Goal: Task Accomplishment & Management: Use online tool/utility

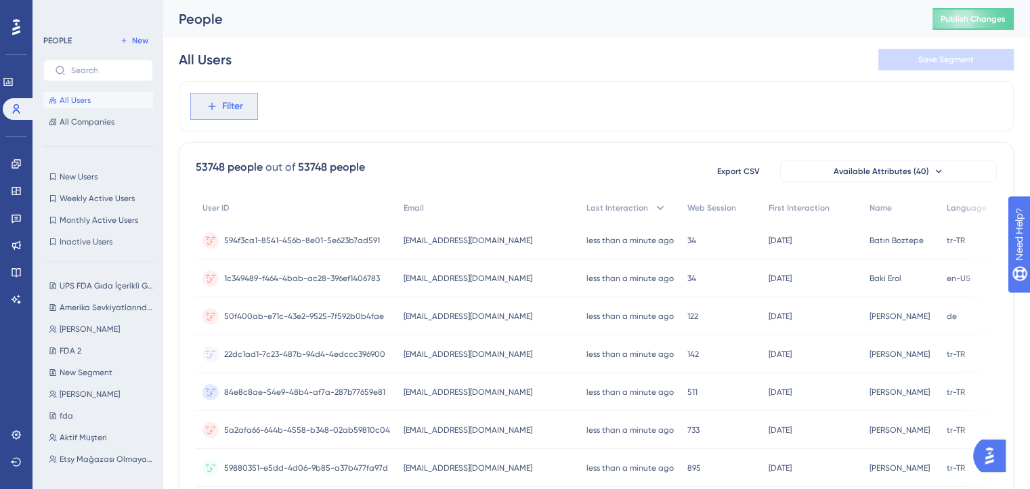
click at [222, 110] on span "Filter" at bounding box center [232, 106] width 21 height 16
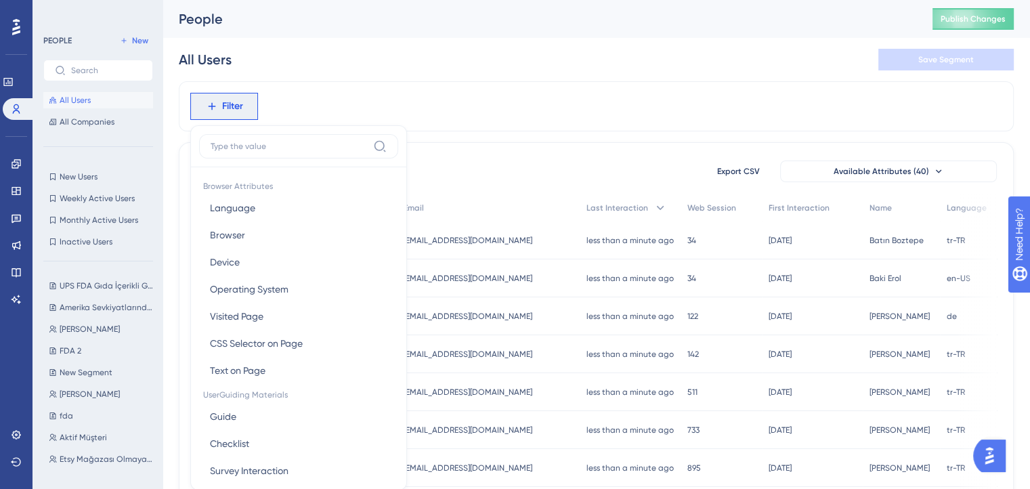
scroll to position [63, 5]
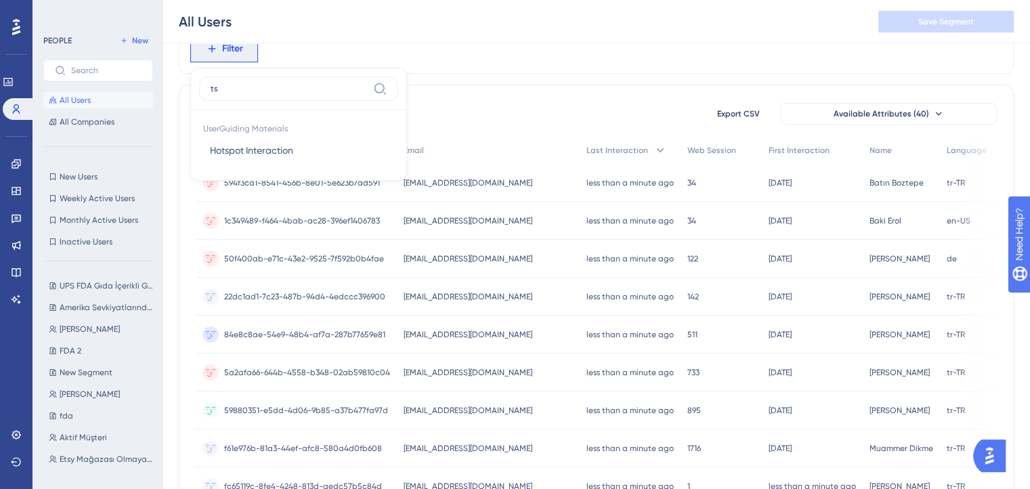
type input "t"
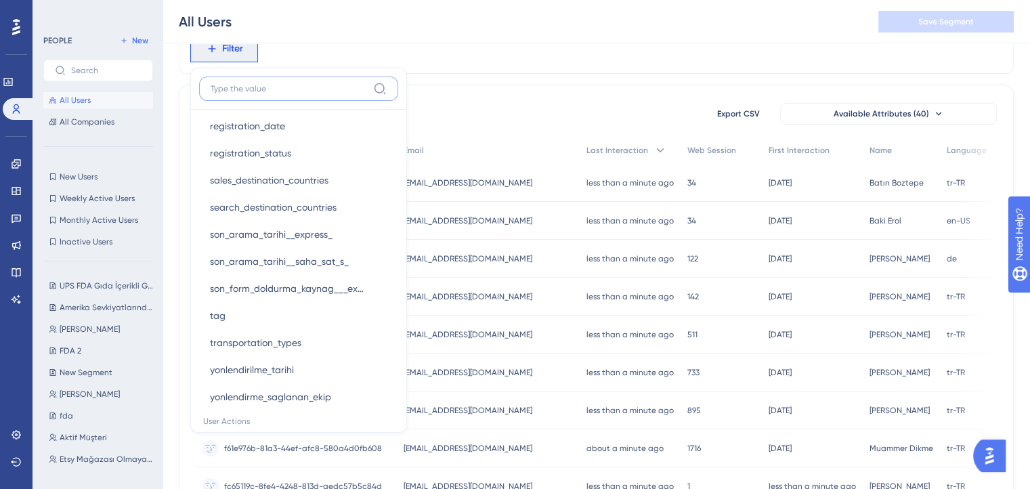
scroll to position [1364, 0]
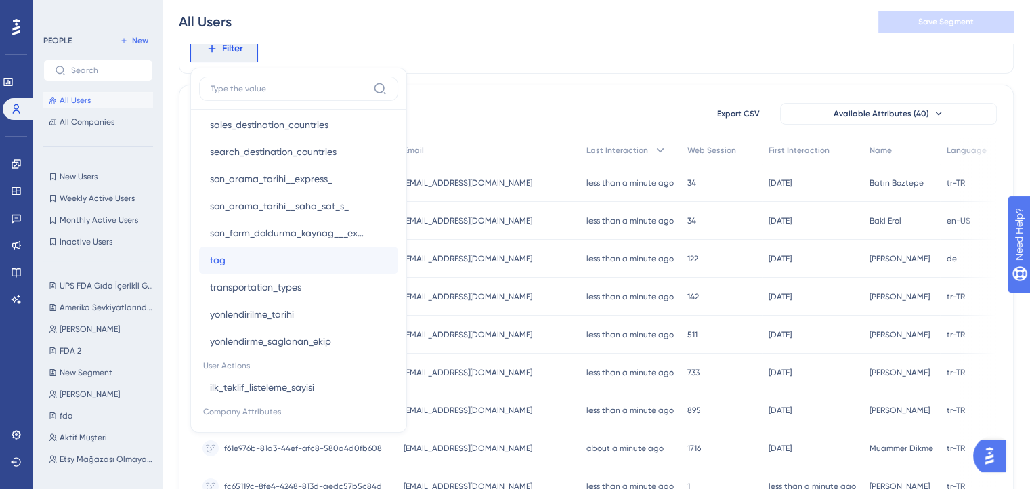
click at [247, 263] on button "tag tag" at bounding box center [298, 259] width 199 height 27
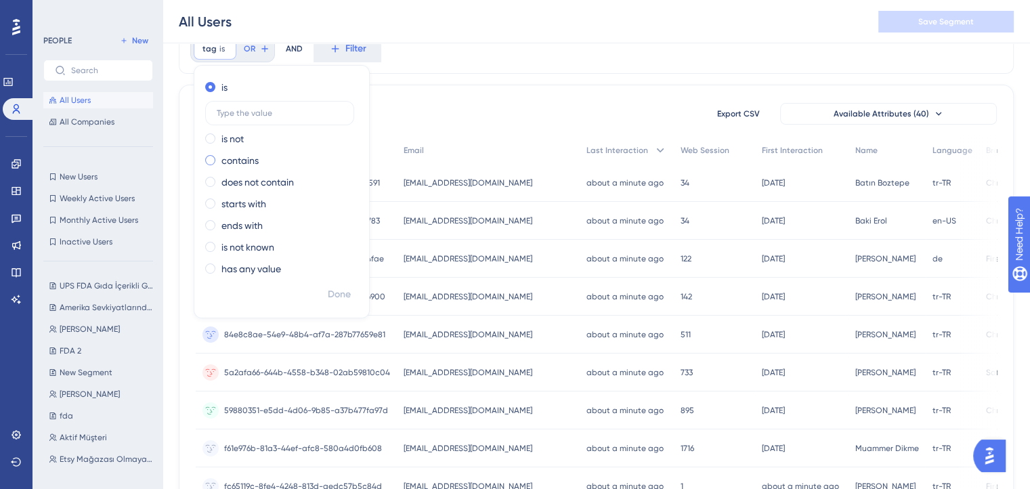
click at [246, 158] on label "contains" at bounding box center [239, 160] width 37 height 16
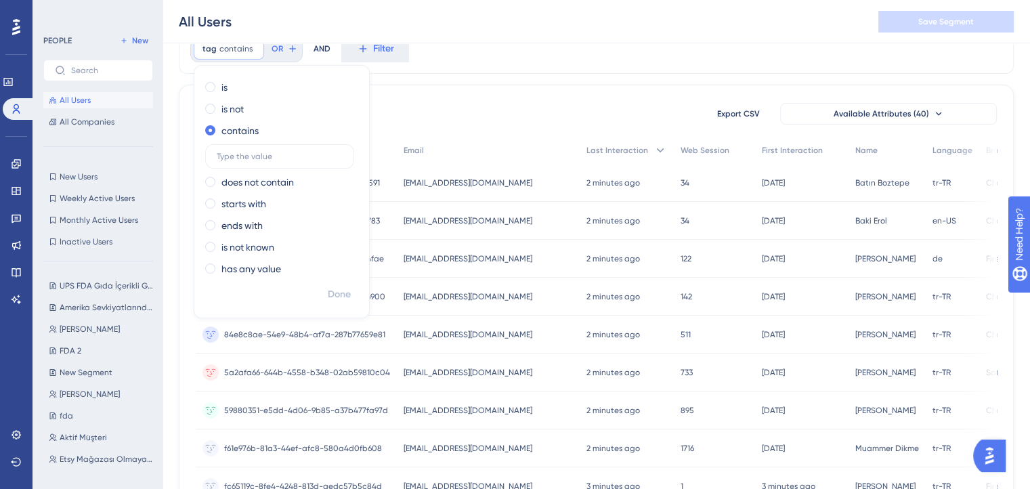
click at [986, 451] on img "Open AI Assistant Launcher" at bounding box center [989, 455] width 24 height 24
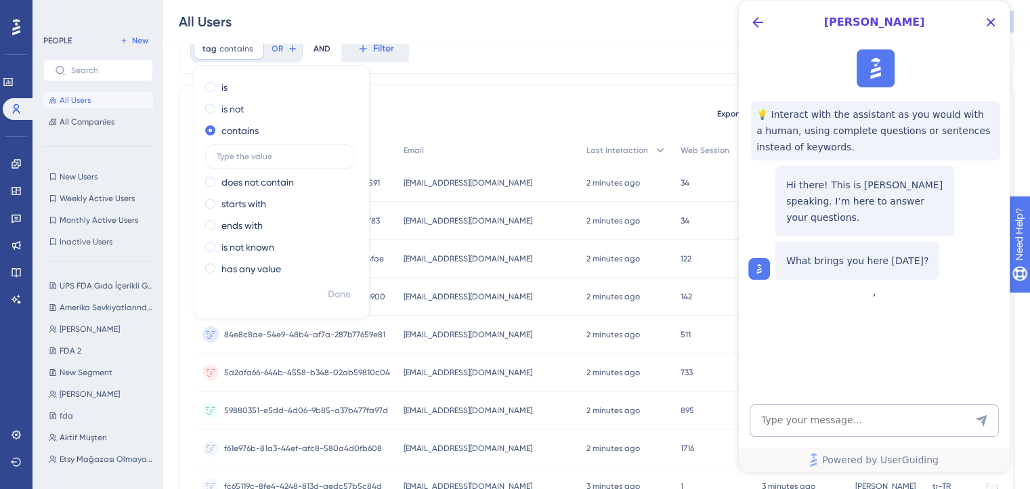
scroll to position [0, 0]
click at [875, 414] on textarea "AI Assistant Text Input" at bounding box center [873, 420] width 249 height 32
click at [223, 161] on label at bounding box center [279, 156] width 149 height 24
click at [223, 161] on input "text" at bounding box center [280, 156] width 126 height 9
paste input "Express Panele Bağlı Olmayan ve Çıkış Yapmamış Etsy Listesi"
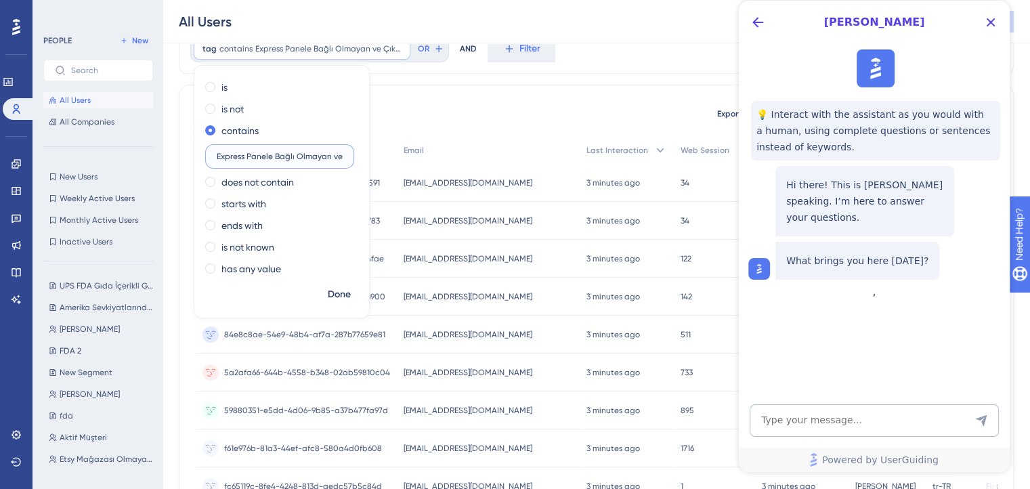
scroll to position [0, 98]
type input "Express Panele Bağlı Olmayan ve Çıkış Yapmamış Etsy Listesi"
click at [993, 21] on icon "Close Button" at bounding box center [990, 22] width 16 height 16
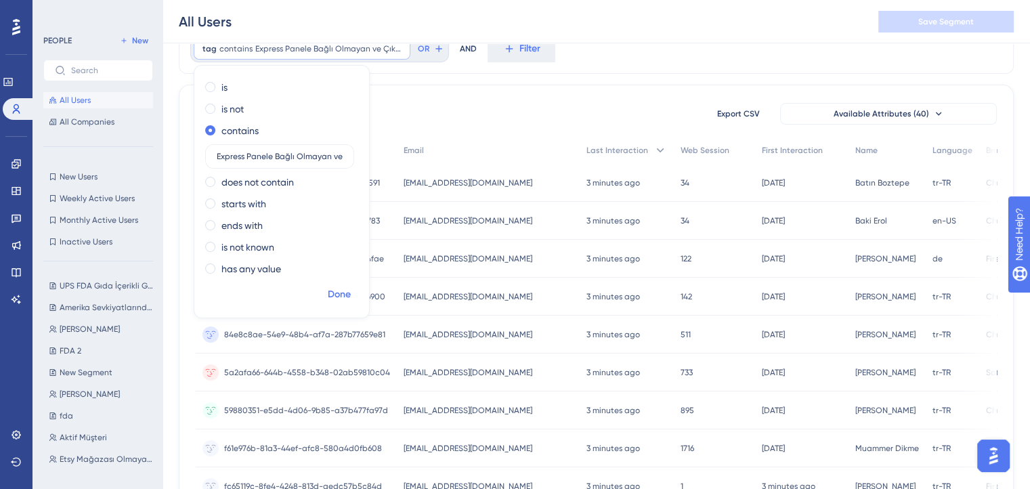
click at [341, 294] on span "Done" at bounding box center [339, 294] width 23 height 16
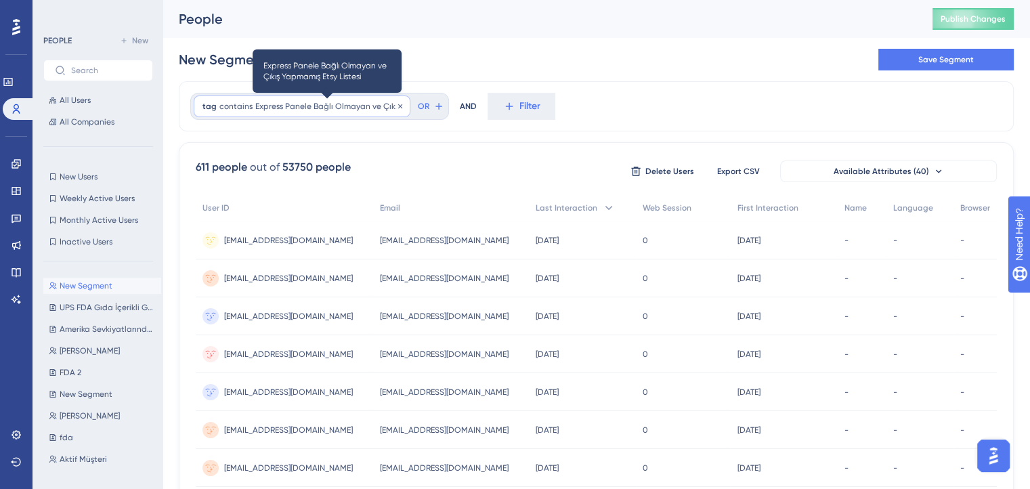
click at [379, 110] on span "Express Panele Bağlı Olmayan ve Çıkış Yapmamış Etsy Listesi" at bounding box center [328, 106] width 146 height 11
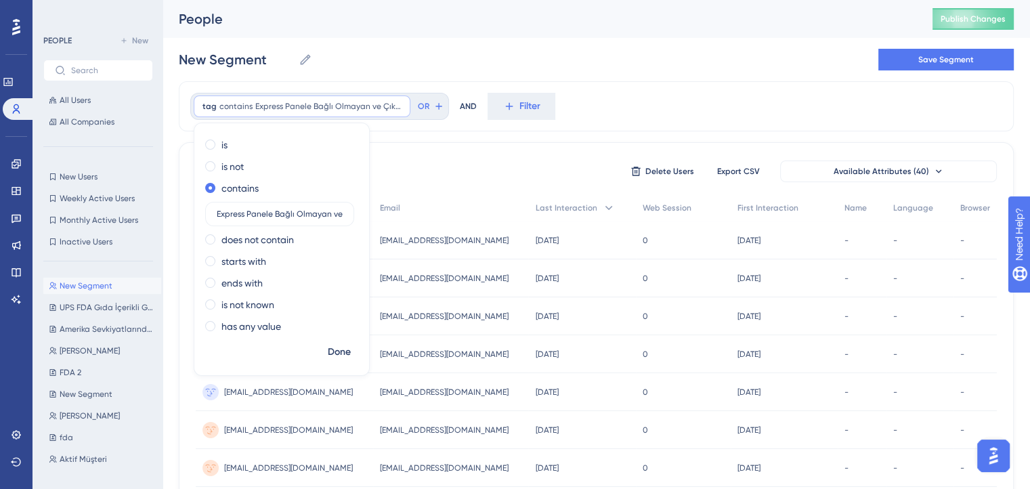
drag, startPoint x: 341, startPoint y: 213, endPoint x: 186, endPoint y: 190, distance: 156.7
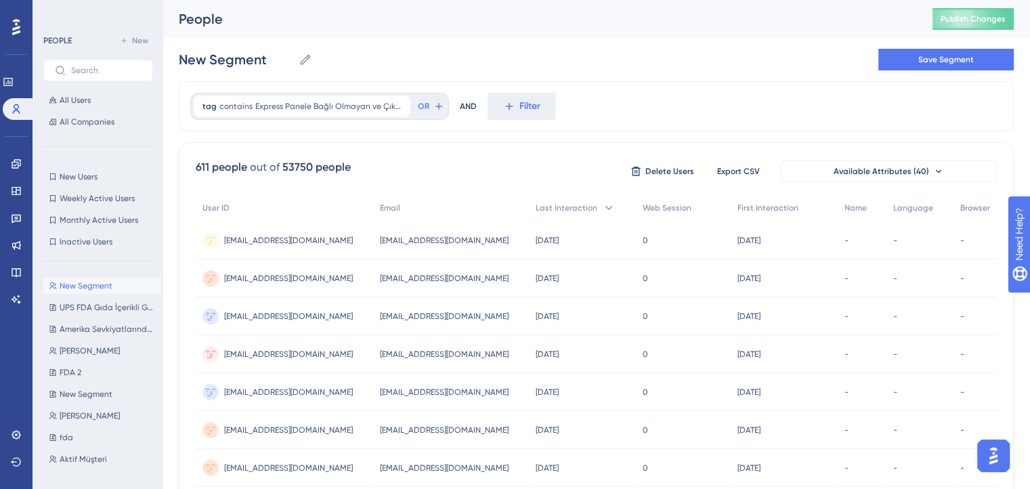
click at [485, 177] on div "611 people out of 53750 people Delete Users Export CSV Available Attributes (40)" at bounding box center [596, 171] width 801 height 24
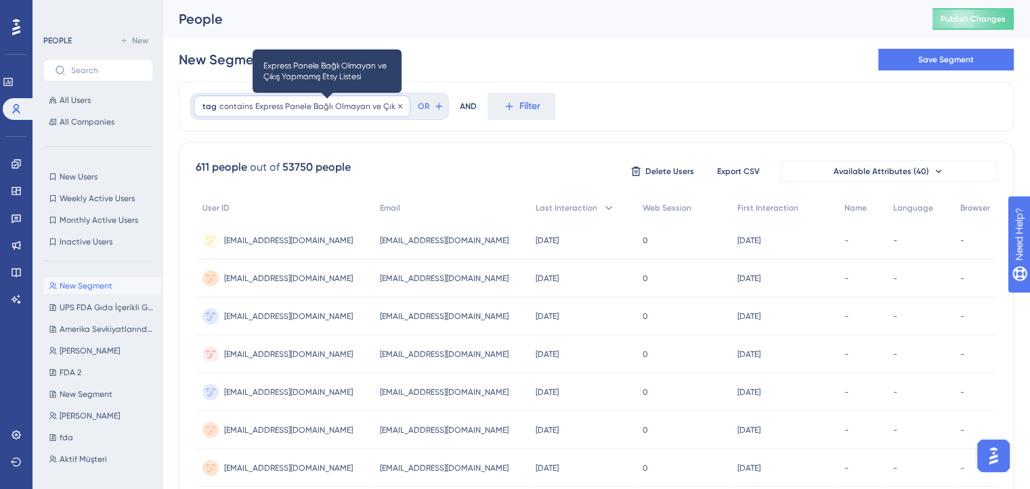
click at [370, 110] on span "Express Panele Bağlı Olmayan ve Çıkış Yapmamış Etsy Listesi" at bounding box center [328, 106] width 146 height 11
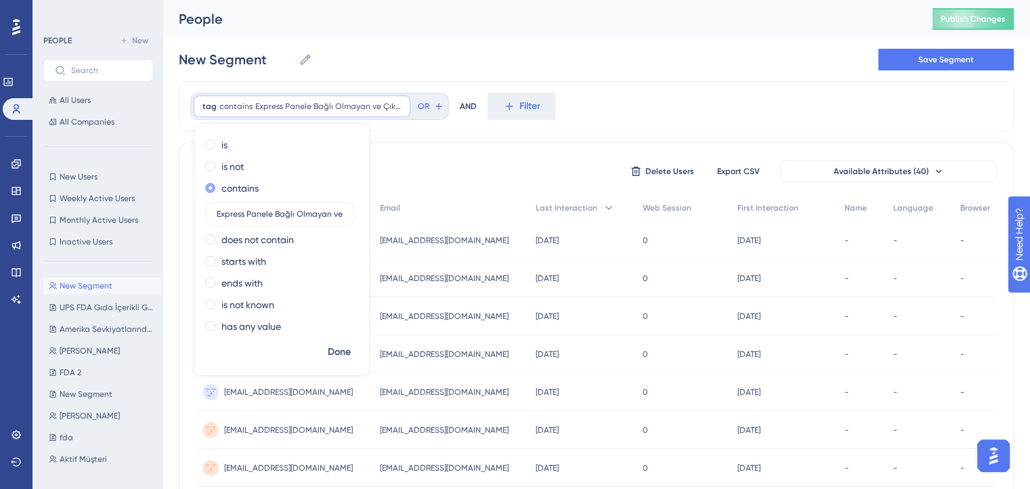
click at [214, 186] on span at bounding box center [210, 188] width 10 height 10
click at [219, 185] on input "radio" at bounding box center [219, 185] width 0 height 0
click at [399, 106] on icon at bounding box center [400, 106] width 8 height 8
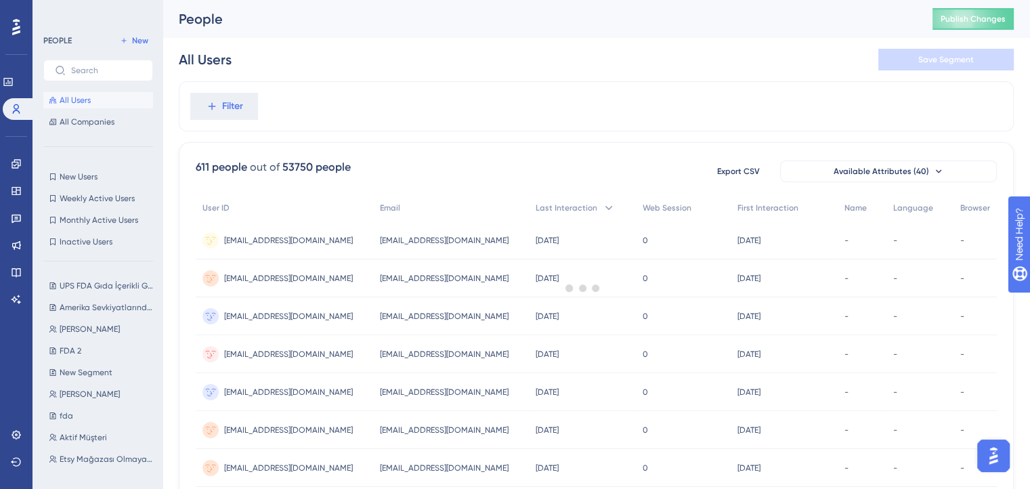
click at [209, 106] on div at bounding box center [582, 287] width 894 height 391
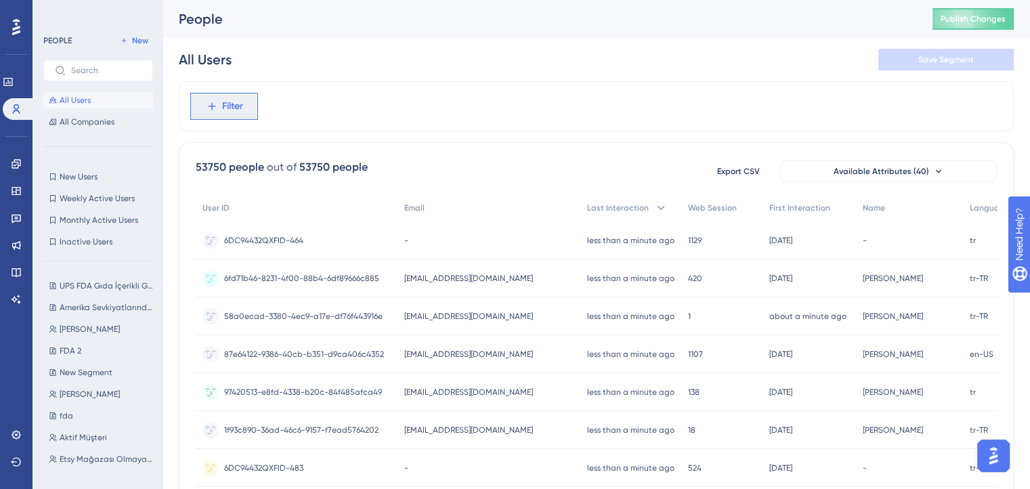
click at [209, 106] on icon at bounding box center [211, 106] width 7 height 7
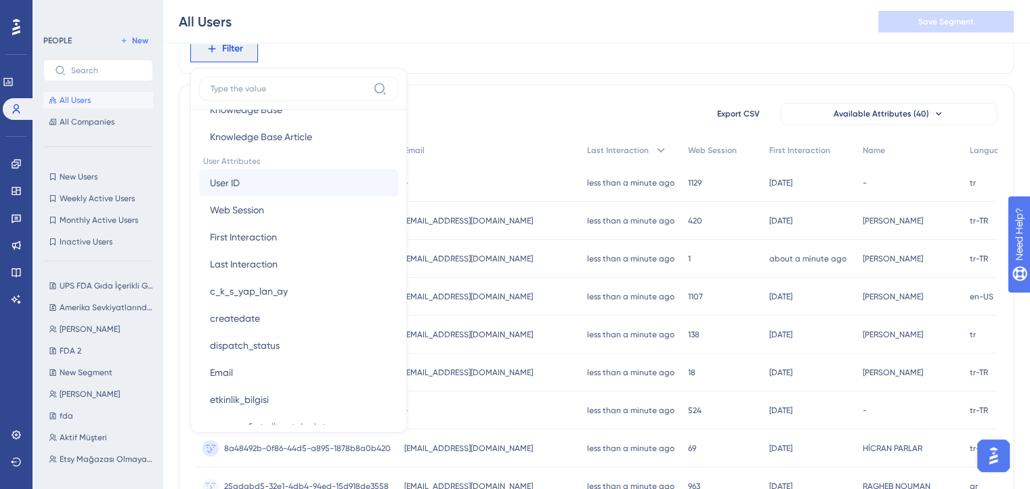
scroll to position [574, 0]
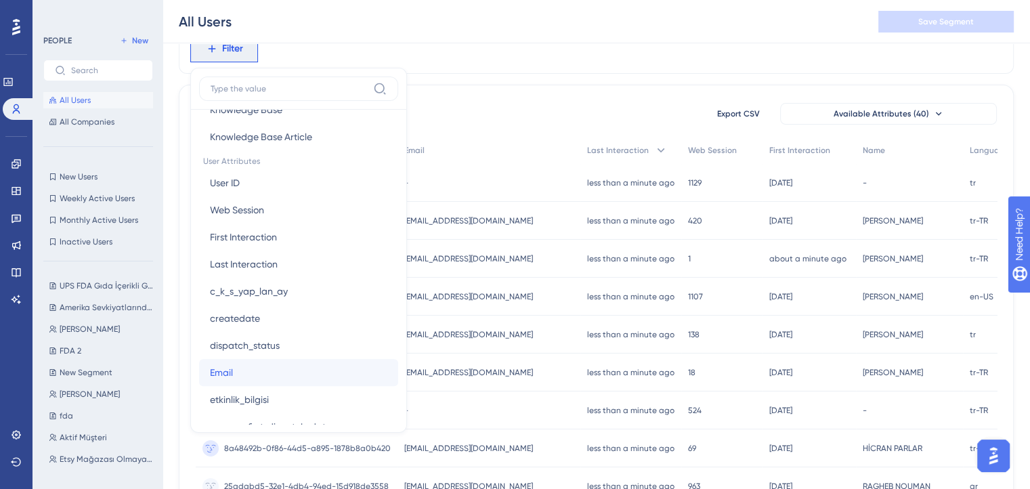
click at [247, 365] on button "Email Email" at bounding box center [298, 372] width 199 height 27
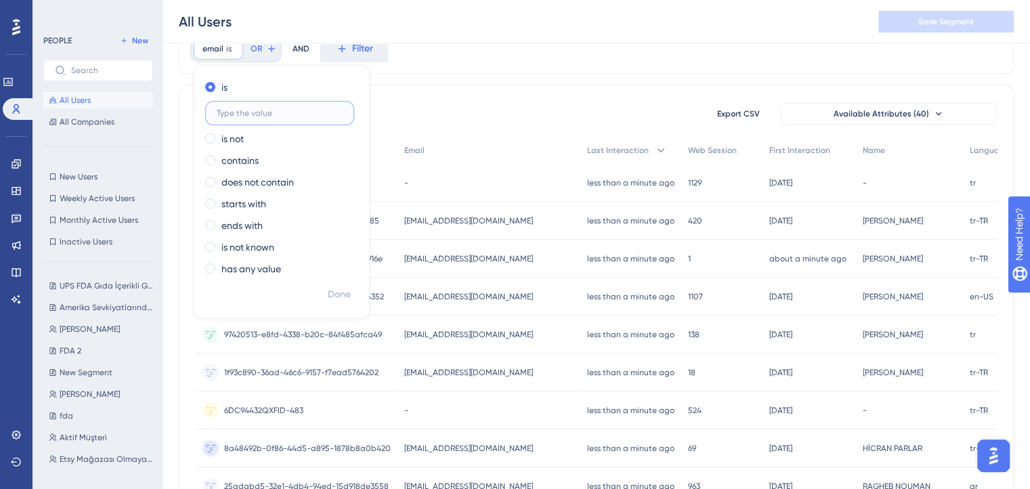
paste input "[EMAIL_ADDRESS][DOMAIN_NAME]"
type input "[EMAIL_ADDRESS][DOMAIN_NAME]"
click at [336, 290] on span "Done" at bounding box center [339, 294] width 23 height 16
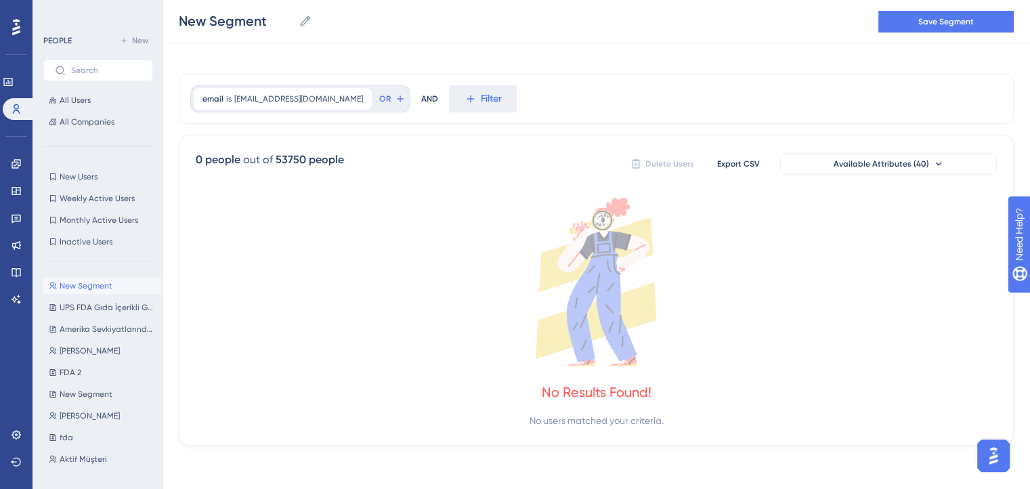
scroll to position [0, 0]
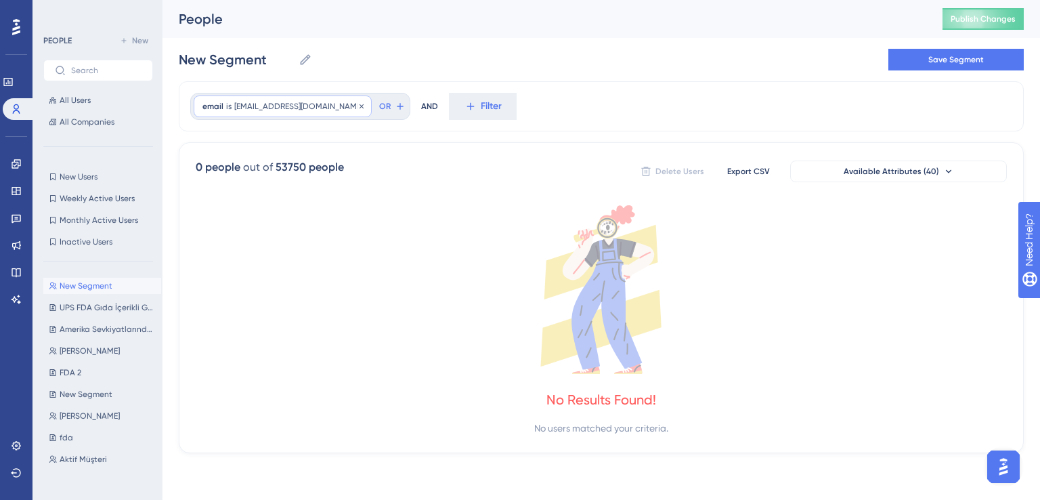
click at [313, 112] on div "email is [EMAIL_ADDRESS][DOMAIN_NAME] [EMAIL_ADDRESS][DOMAIN_NAME] Remove" at bounding box center [283, 106] width 178 height 22
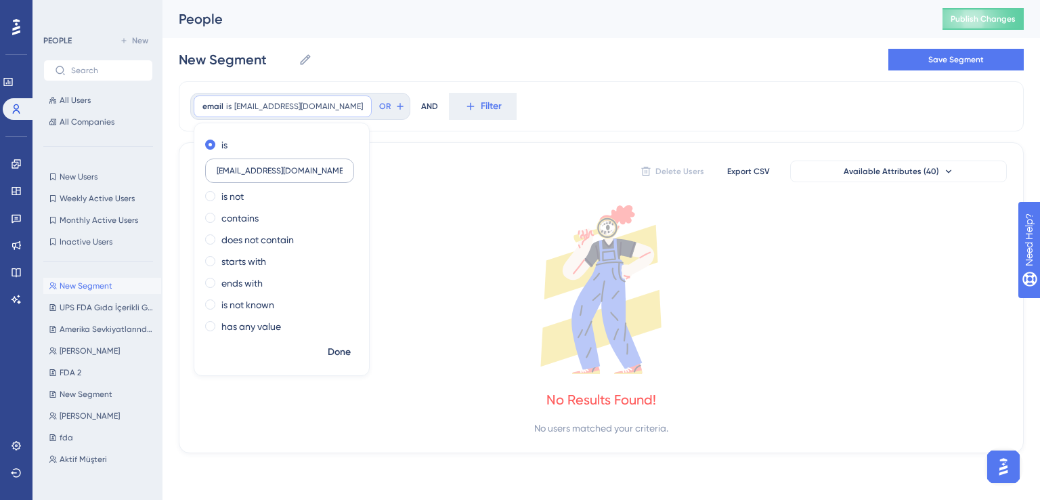
drag, startPoint x: 317, startPoint y: 161, endPoint x: 209, endPoint y: 160, distance: 108.3
click at [209, 160] on label "[EMAIL_ADDRESS][DOMAIN_NAME]" at bounding box center [279, 170] width 149 height 24
click at [207, 220] on span at bounding box center [210, 218] width 10 height 10
click at [219, 215] on input "radio" at bounding box center [219, 215] width 0 height 0
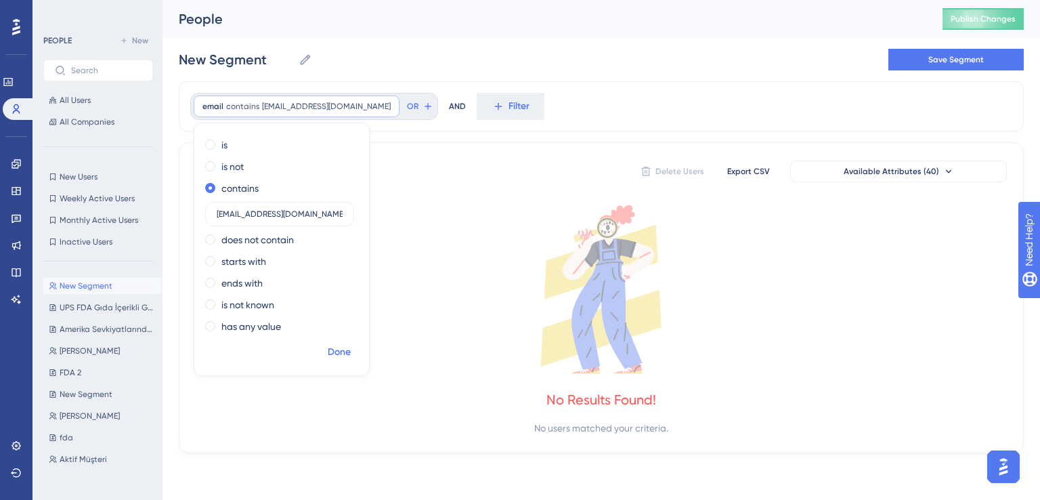
click at [339, 357] on span "Done" at bounding box center [339, 352] width 23 height 16
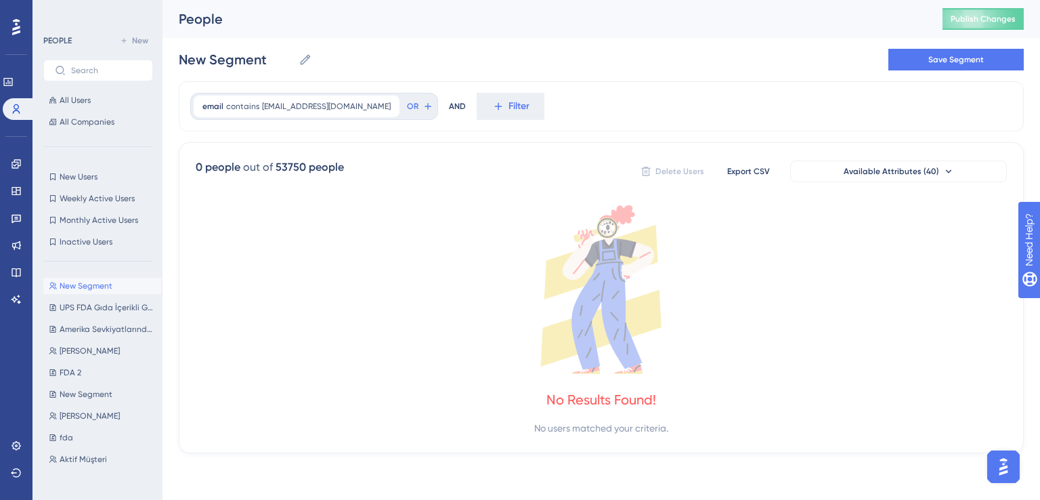
click at [482, 309] on icon at bounding box center [601, 289] width 811 height 169
click at [385, 107] on icon at bounding box center [389, 106] width 8 height 8
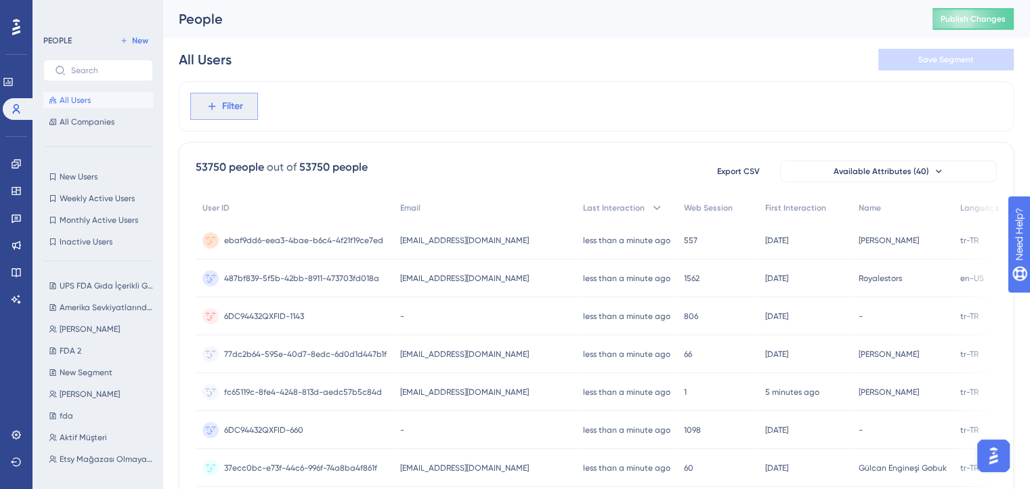
click at [243, 104] on button "Filter" at bounding box center [224, 106] width 68 height 27
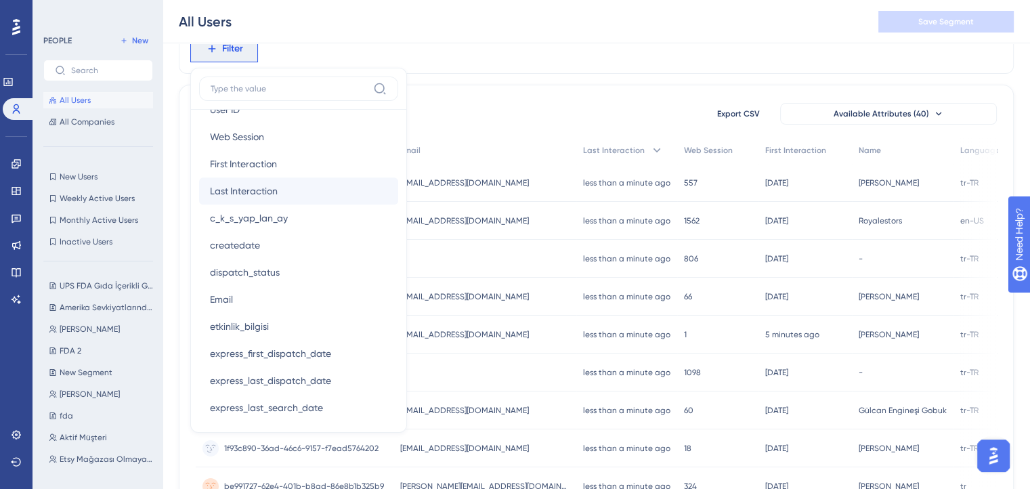
scroll to position [649, 0]
click at [234, 301] on button "Email Email" at bounding box center [298, 297] width 199 height 27
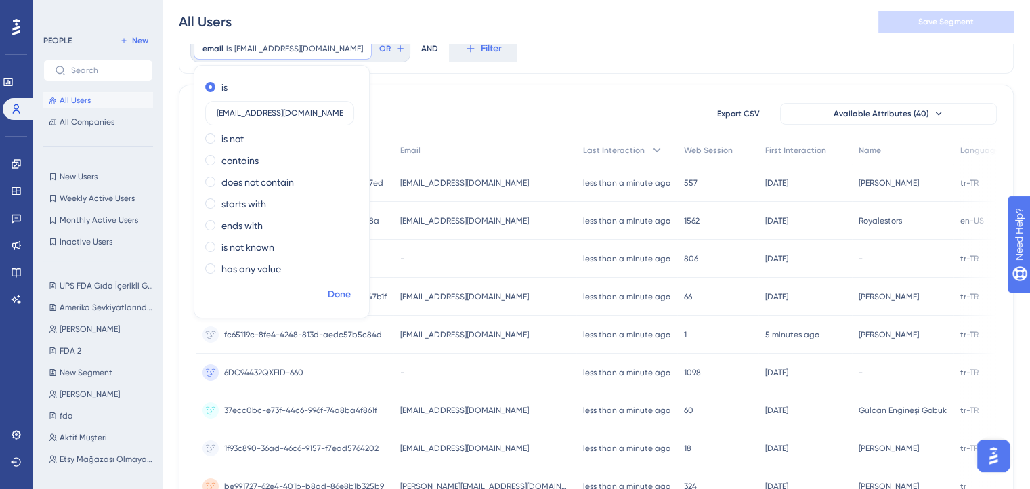
type input "[EMAIL_ADDRESS][DOMAIN_NAME]"
click at [333, 297] on span "Done" at bounding box center [339, 294] width 23 height 16
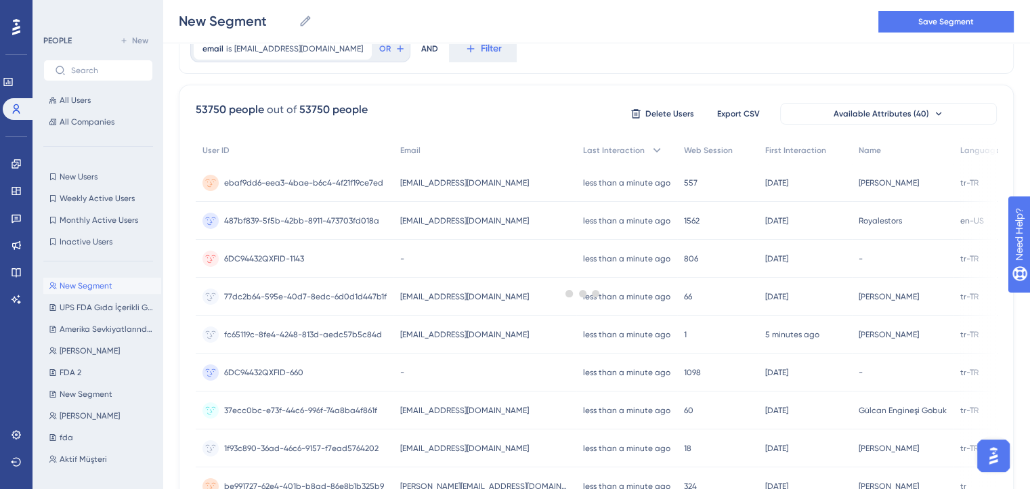
scroll to position [0, 0]
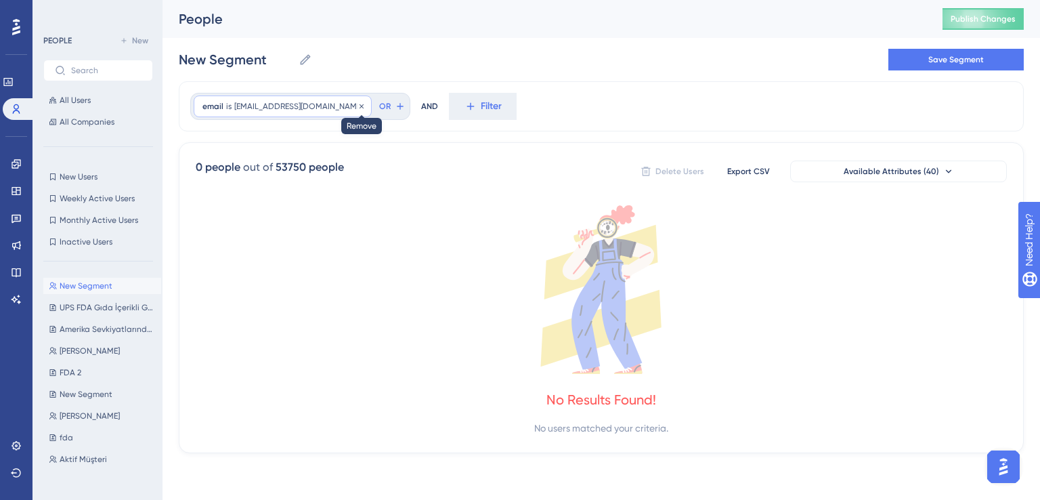
click at [359, 104] on icon at bounding box center [361, 106] width 4 height 4
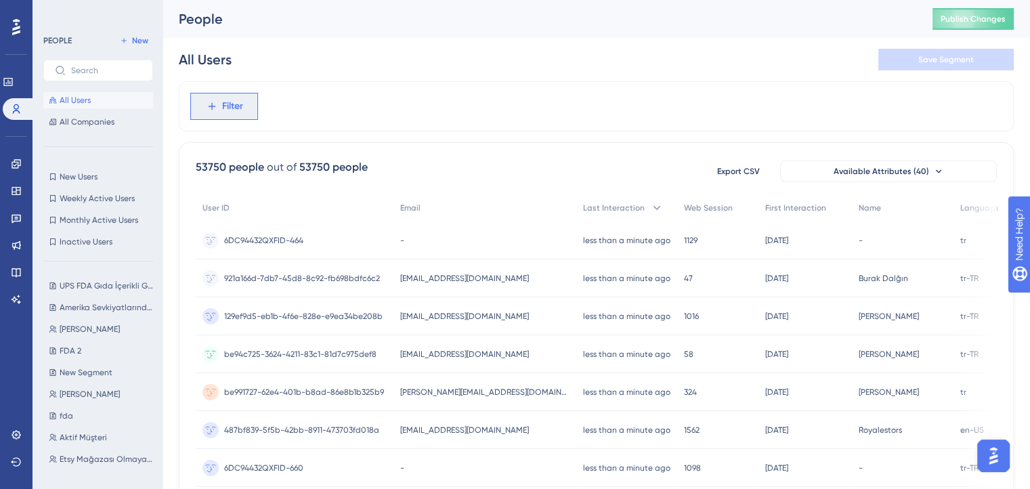
click at [220, 107] on button "Filter" at bounding box center [224, 106] width 68 height 27
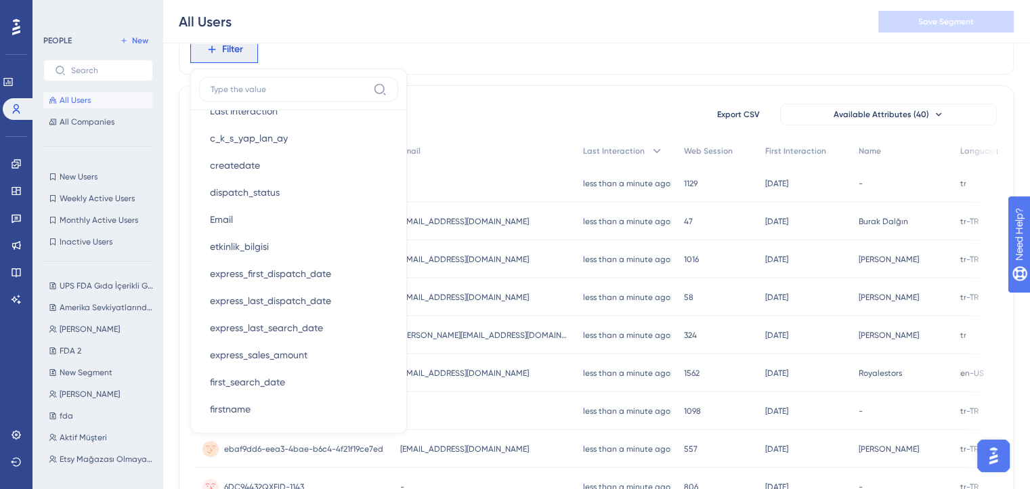
scroll to position [728, 0]
click at [225, 217] on span "Email" at bounding box center [221, 219] width 23 height 16
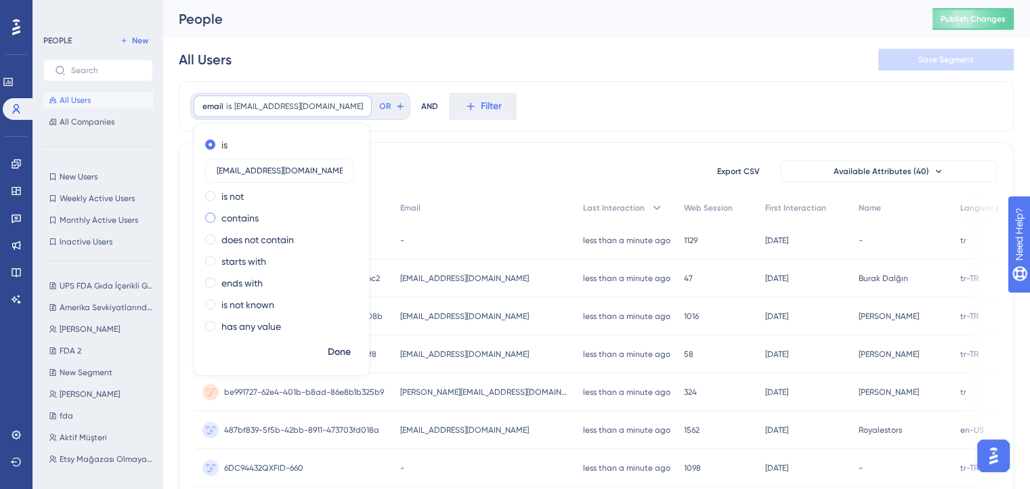
scroll to position [1, 0]
type input "[EMAIL_ADDRESS][DOMAIN_NAME]"
click at [341, 353] on span "Done" at bounding box center [339, 351] width 23 height 16
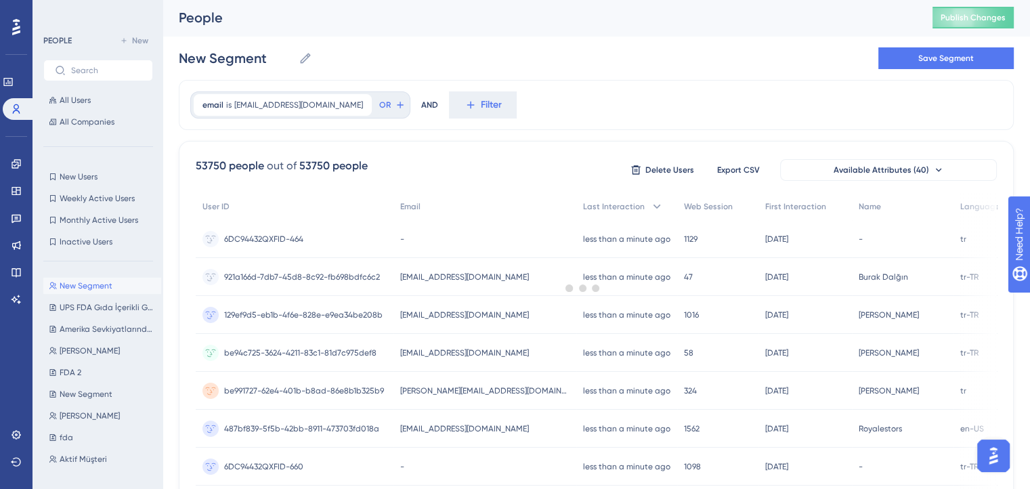
scroll to position [0, 0]
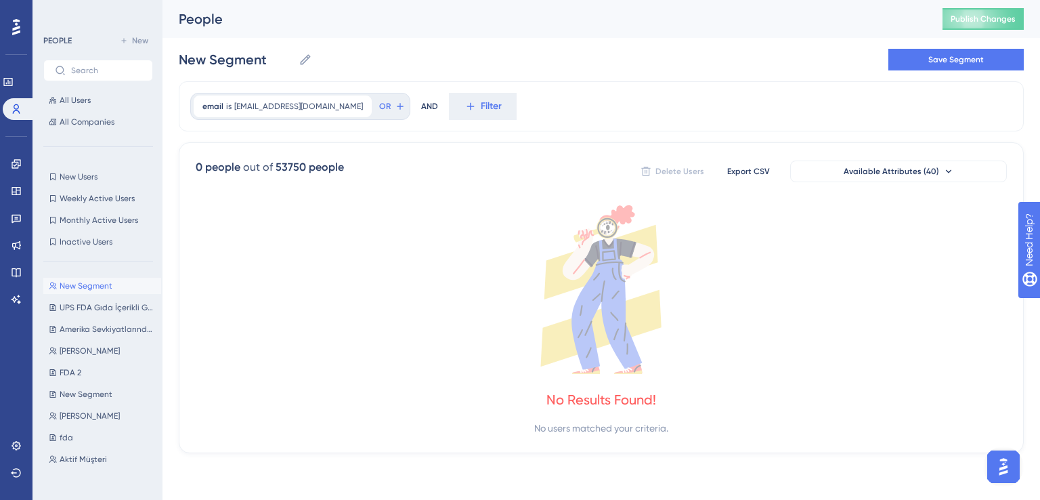
click at [620, 77] on div "New Segment New Segment Save Segment" at bounding box center [601, 59] width 845 height 43
click at [653, 94] on div "email is [EMAIL_ADDRESS][DOMAIN_NAME] [EMAIL_ADDRESS][DOMAIN_NAME] Remove OR AN…" at bounding box center [601, 106] width 845 height 50
click at [359, 107] on icon at bounding box center [361, 106] width 4 height 4
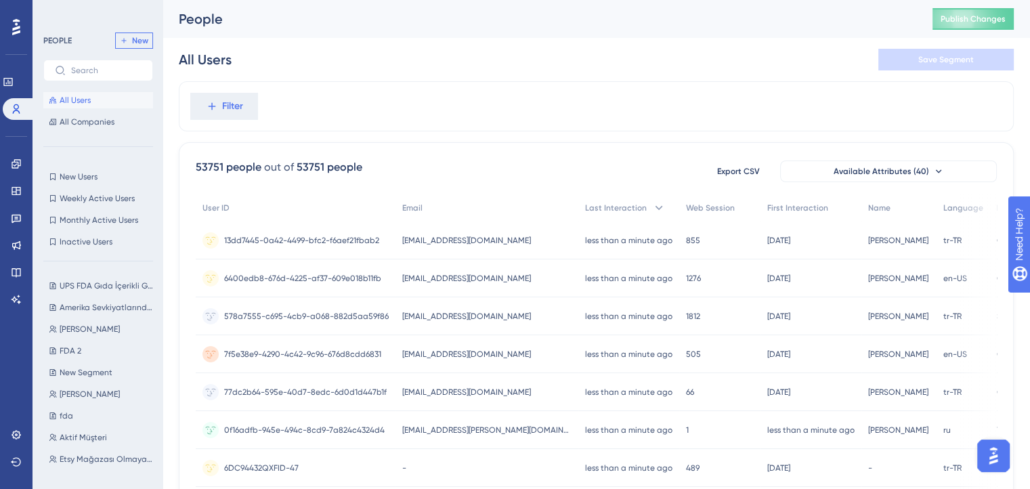
click at [144, 39] on span "New" at bounding box center [140, 40] width 16 height 11
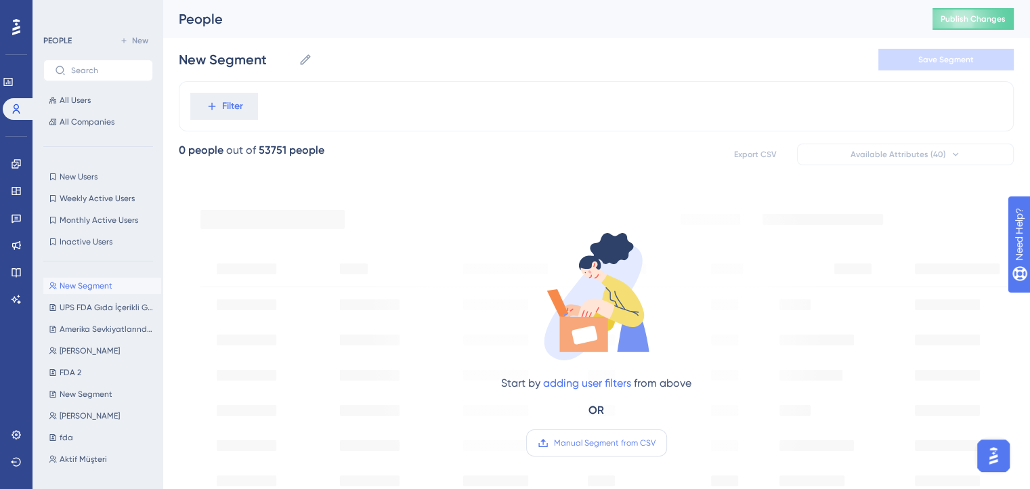
click at [586, 433] on label "Manual Segment from CSV" at bounding box center [596, 442] width 141 height 27
click at [655, 443] on input "Manual Segment from CSV" at bounding box center [655, 443] width 0 height 0
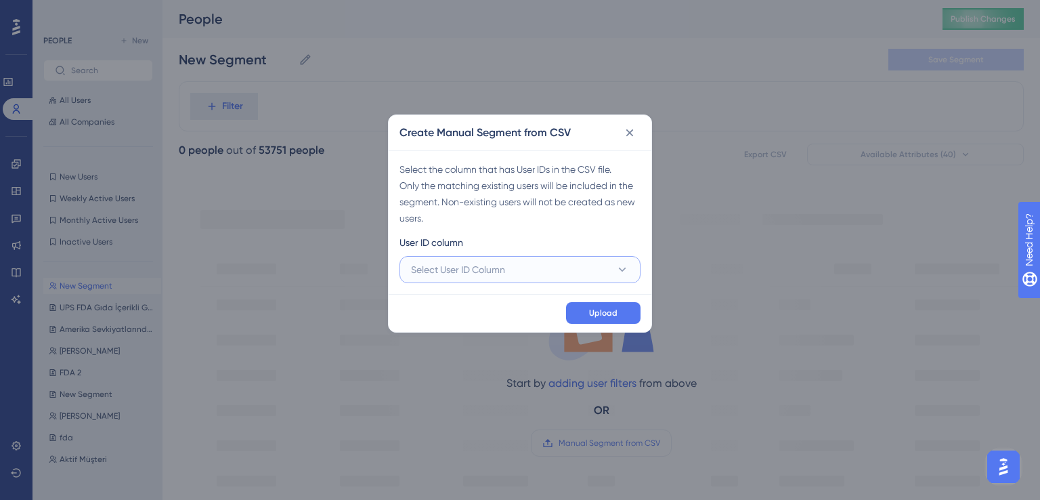
click at [517, 257] on button "Select User ID Column" at bounding box center [519, 269] width 241 height 27
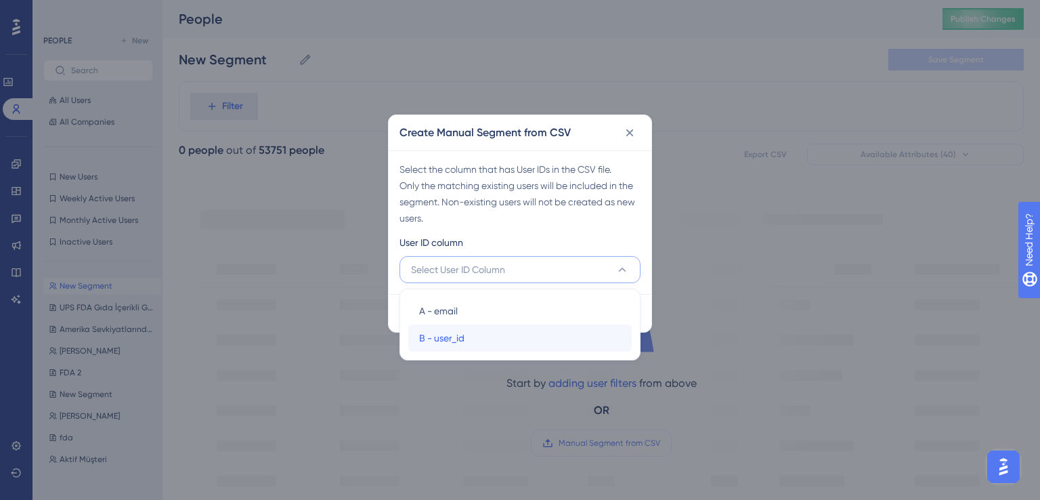
click at [472, 343] on div "B - user_id B - user_id" at bounding box center [520, 337] width 202 height 27
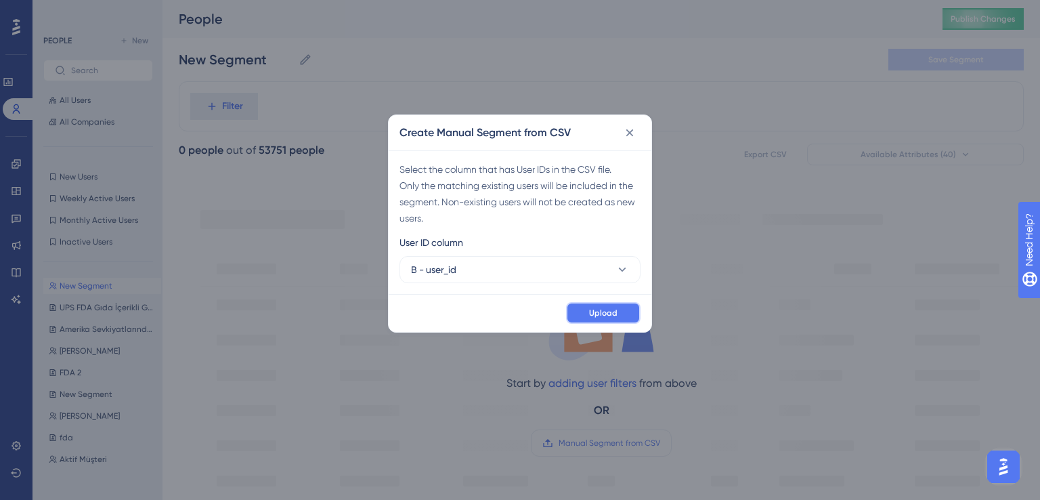
click at [596, 309] on span "Upload" at bounding box center [603, 312] width 28 height 11
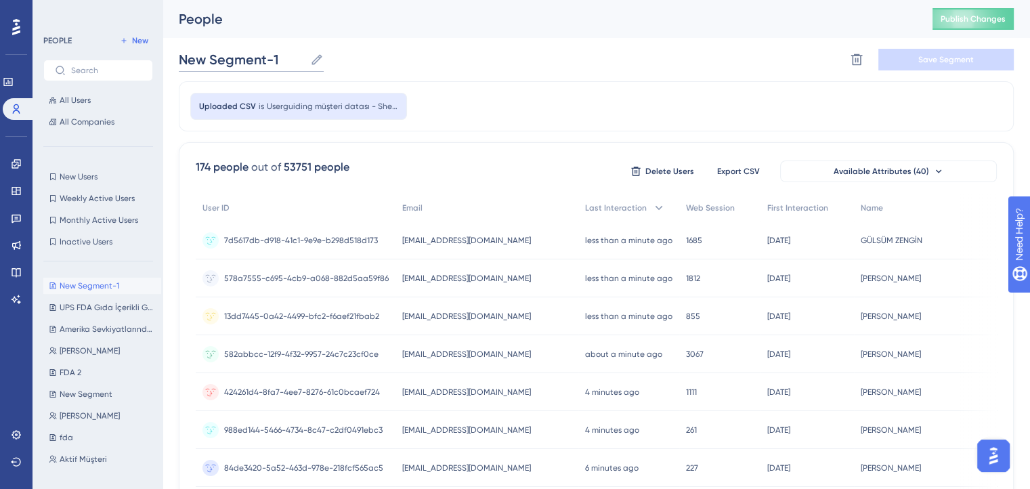
click at [252, 59] on input "New Segment-1" at bounding box center [242, 59] width 126 height 19
drag, startPoint x: 276, startPoint y: 59, endPoint x: 178, endPoint y: 52, distance: 98.4
paste input "Kanada Postasında Yaşanan Grev Bilgilendirmesi"
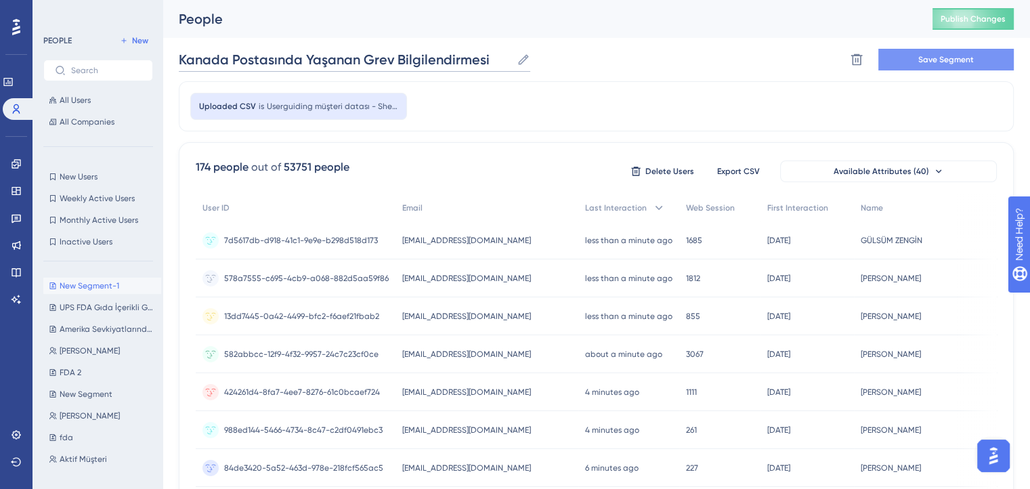
type input "Kanada Postasında Yaşanan Grev Bilgilendirmesi"
click at [934, 49] on button "Save Segment" at bounding box center [945, 60] width 135 height 22
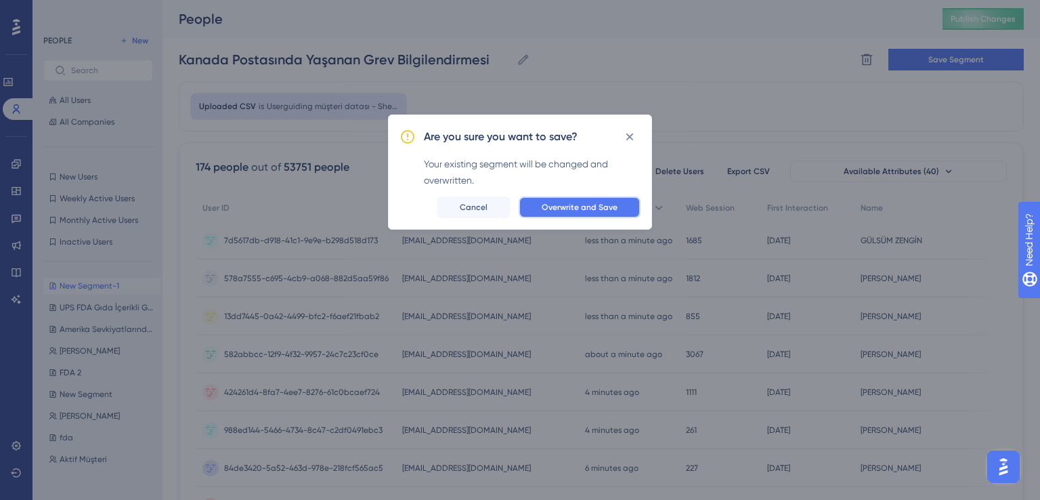
click at [550, 202] on span "Overwrite and Save" at bounding box center [580, 207] width 76 height 11
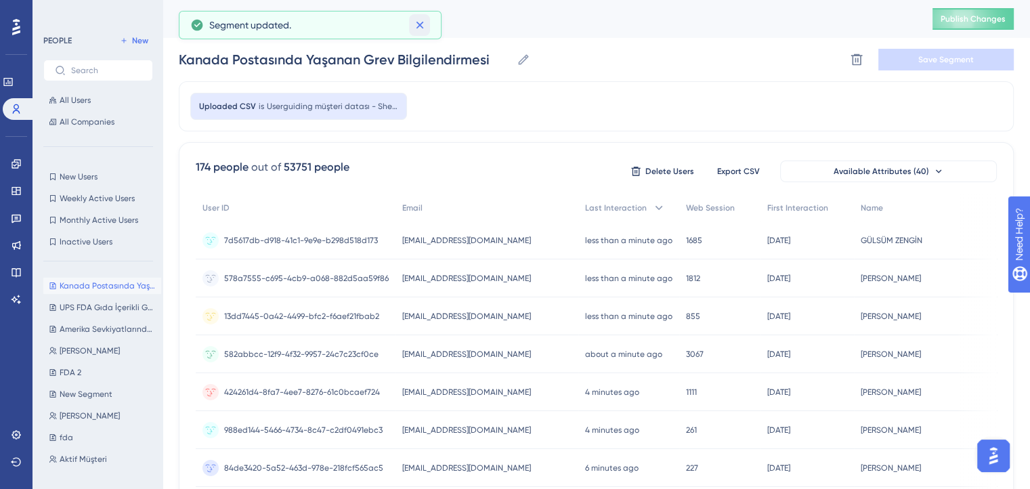
click at [420, 26] on icon at bounding box center [420, 25] width 14 height 14
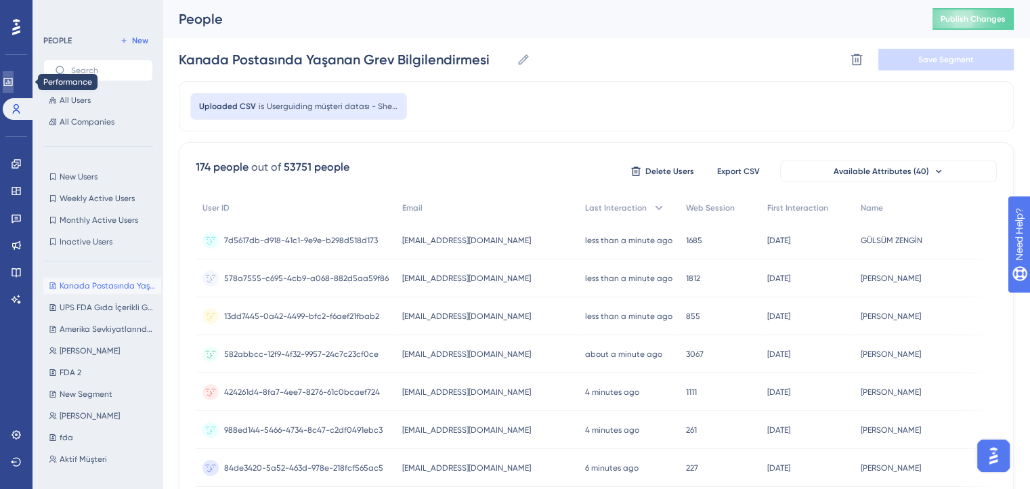
click at [14, 79] on icon at bounding box center [8, 82] width 11 height 11
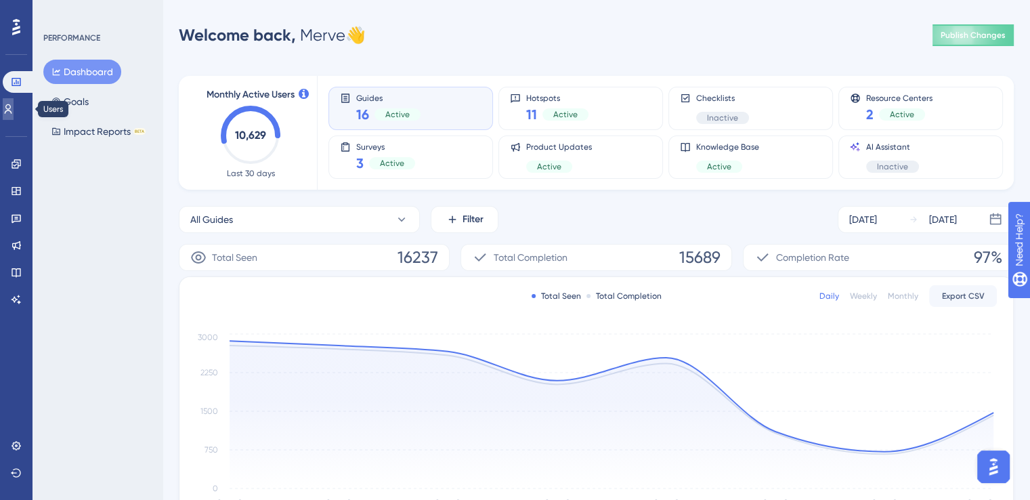
click at [12, 112] on icon at bounding box center [8, 109] width 11 height 11
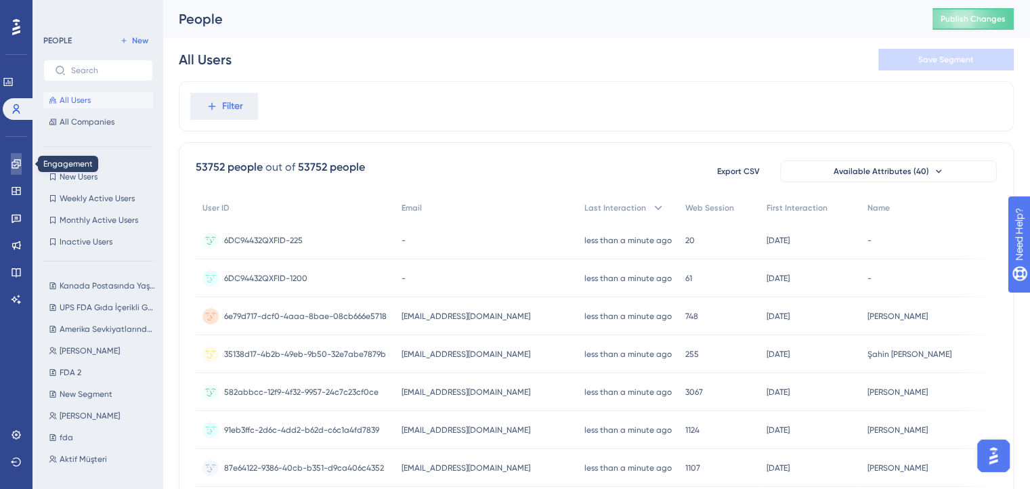
click at [16, 159] on icon at bounding box center [16, 163] width 9 height 9
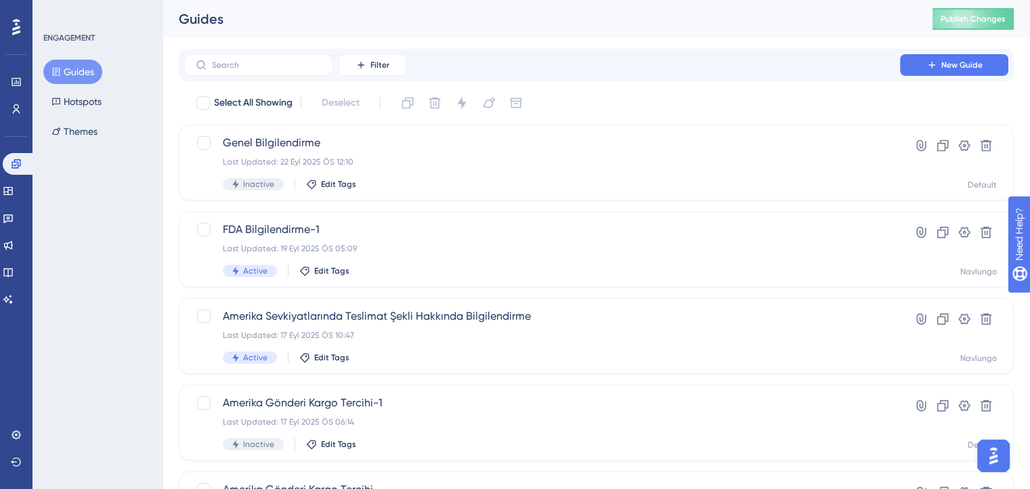
click at [928, 52] on div "Filter New Guide" at bounding box center [596, 65] width 835 height 32
click at [928, 58] on button "New Guide" at bounding box center [954, 65] width 108 height 22
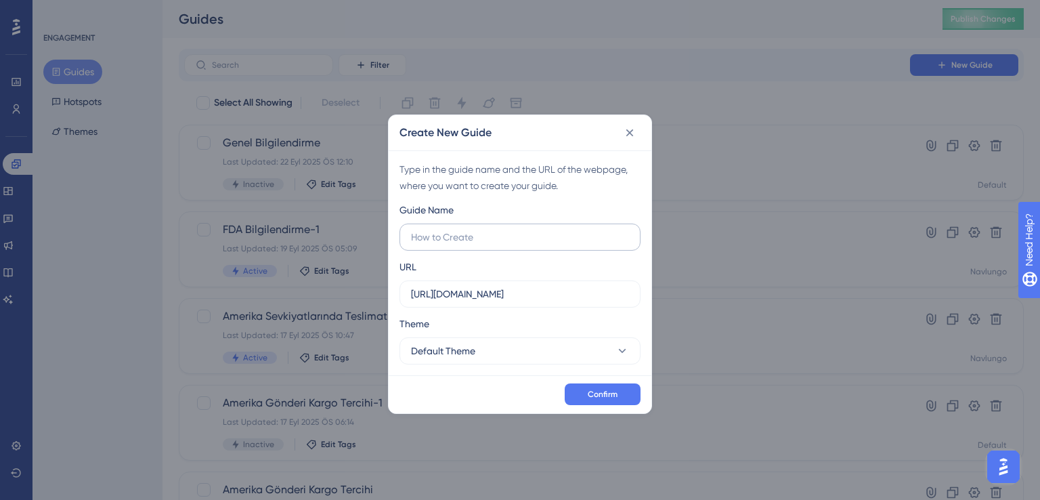
click at [506, 247] on label at bounding box center [519, 236] width 241 height 27
click at [506, 244] on input "text" at bounding box center [520, 237] width 218 height 15
paste input "Kanada Postasında Yaşanan Grev Bilgilendirmesi"
type input "Kanada Postasında Yaşanan Grev Bilgilendirmesi"
click at [499, 296] on input "[URL][DOMAIN_NAME]" at bounding box center [520, 293] width 218 height 15
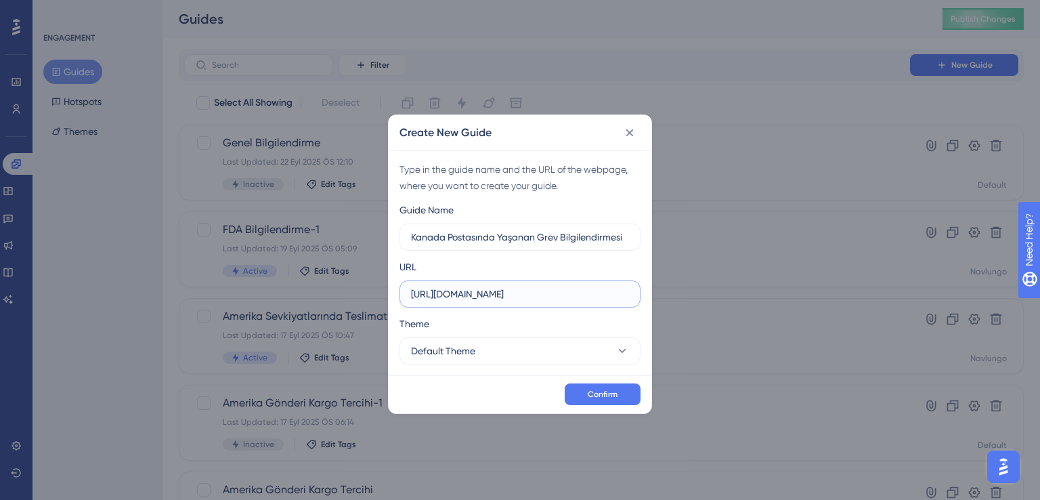
click at [571, 289] on input "[URL][DOMAIN_NAME]" at bounding box center [520, 293] width 218 height 15
paste input "/ship/priceCalculator"
type input "[URL][DOMAIN_NAME]"
drag, startPoint x: 563, startPoint y: 348, endPoint x: 473, endPoint y: 349, distance: 89.4
click at [473, 349] on button "Default Theme" at bounding box center [519, 350] width 241 height 27
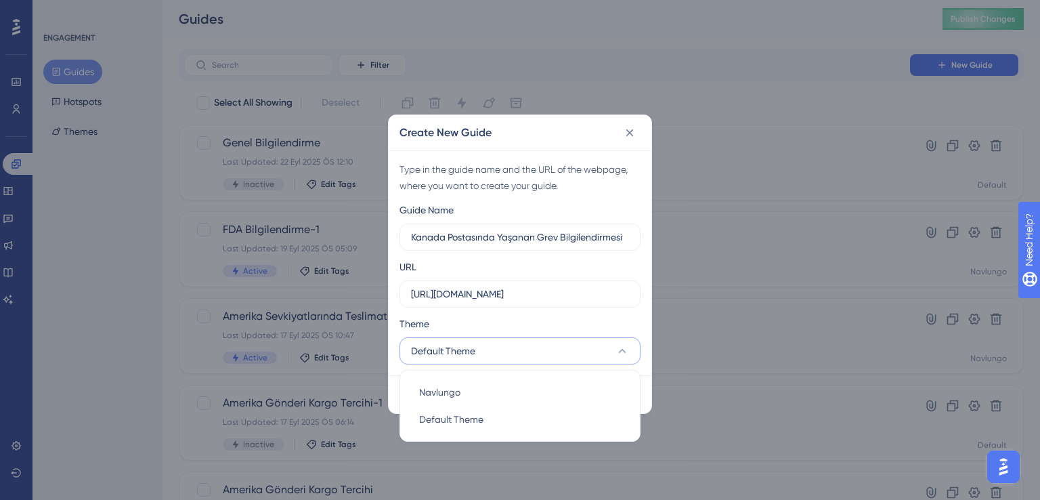
click at [473, 349] on span "Default Theme" at bounding box center [443, 351] width 64 height 16
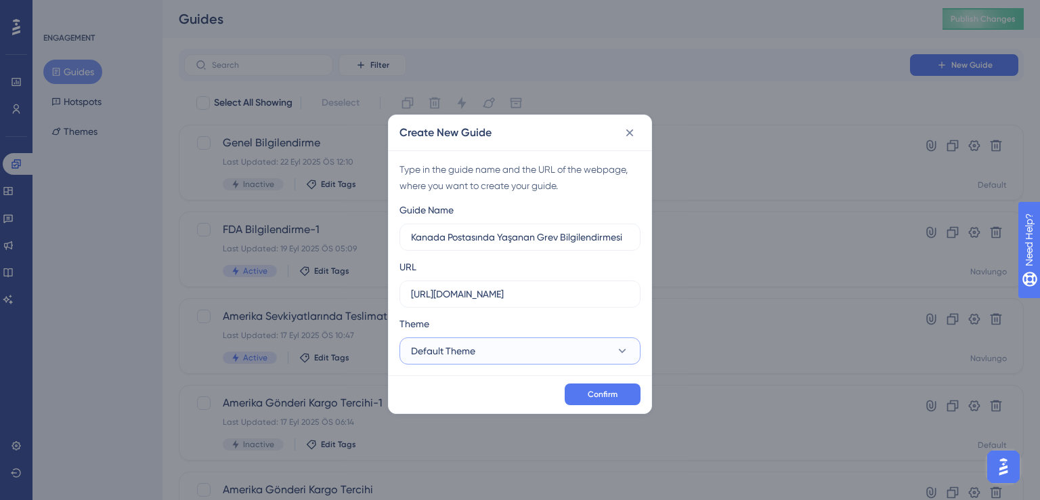
click at [473, 349] on span "Default Theme" at bounding box center [443, 351] width 64 height 16
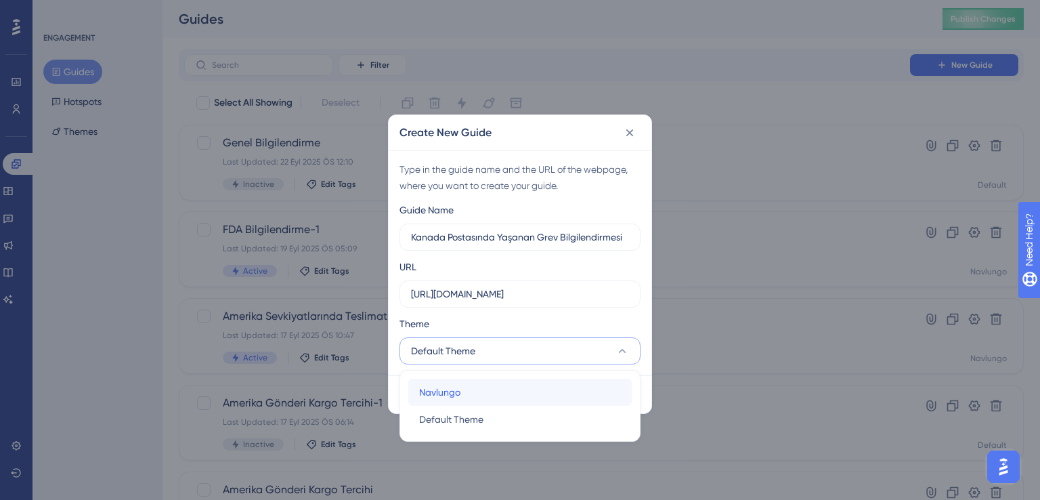
click at [452, 383] on div "Navlungo Navlungo" at bounding box center [520, 391] width 202 height 27
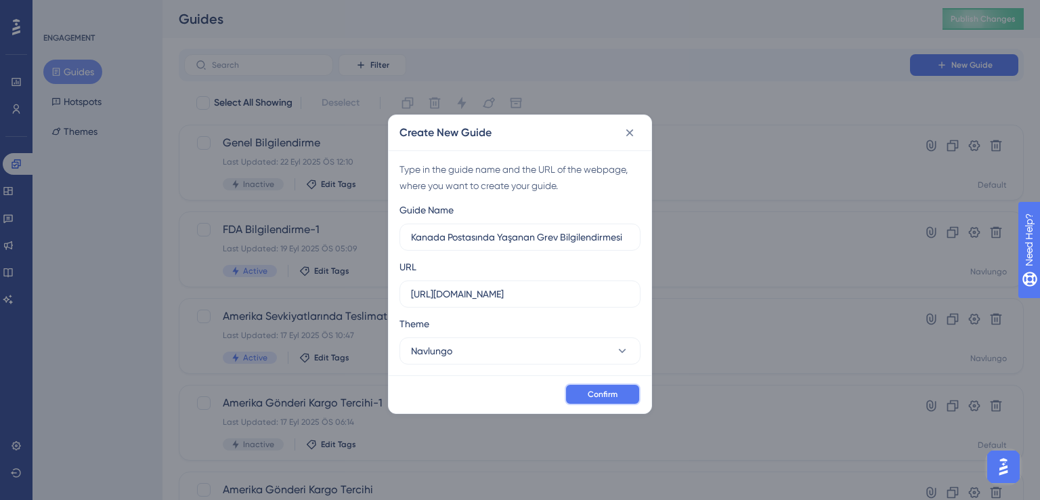
click at [582, 391] on button "Confirm" at bounding box center [603, 394] width 76 height 22
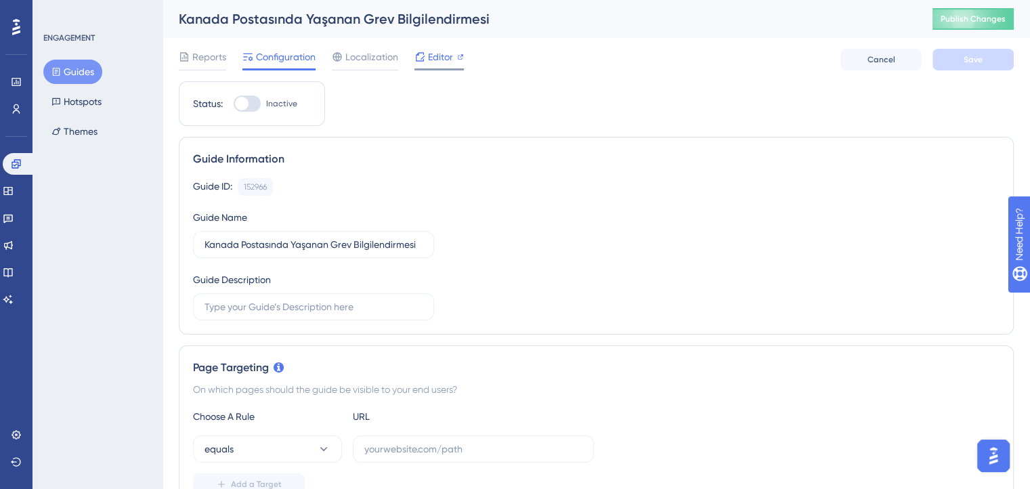
click at [435, 62] on span "Editor" at bounding box center [440, 57] width 25 height 16
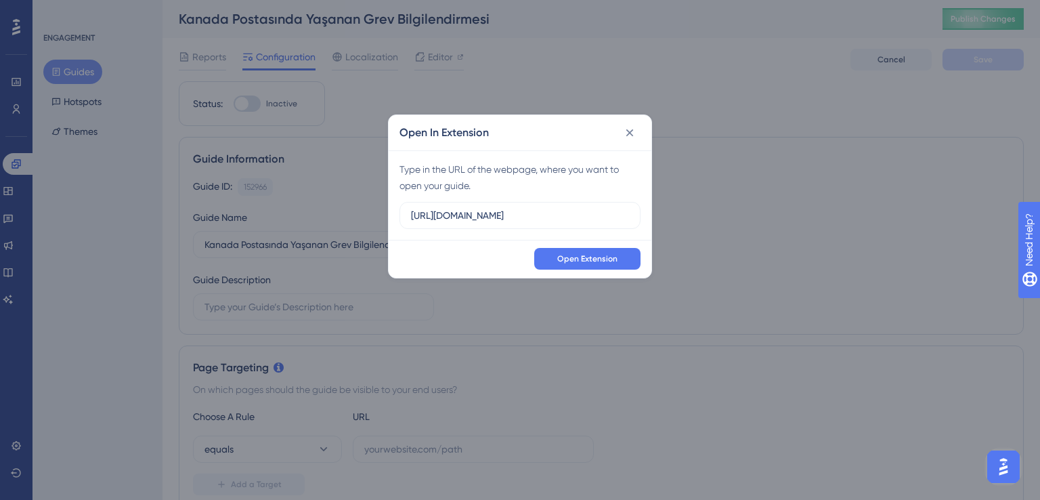
drag, startPoint x: 548, startPoint y: 209, endPoint x: 321, endPoint y: 202, distance: 227.6
click at [321, 202] on div "Open In Extension Type in the URL of the webpage, where you want to open your g…" at bounding box center [520, 250] width 1040 height 500
type input "[URL][DOMAIN_NAME]"
click at [579, 250] on button "Open Extension" at bounding box center [587, 259] width 106 height 22
click at [593, 264] on button "Open Extension" at bounding box center [587, 259] width 106 height 22
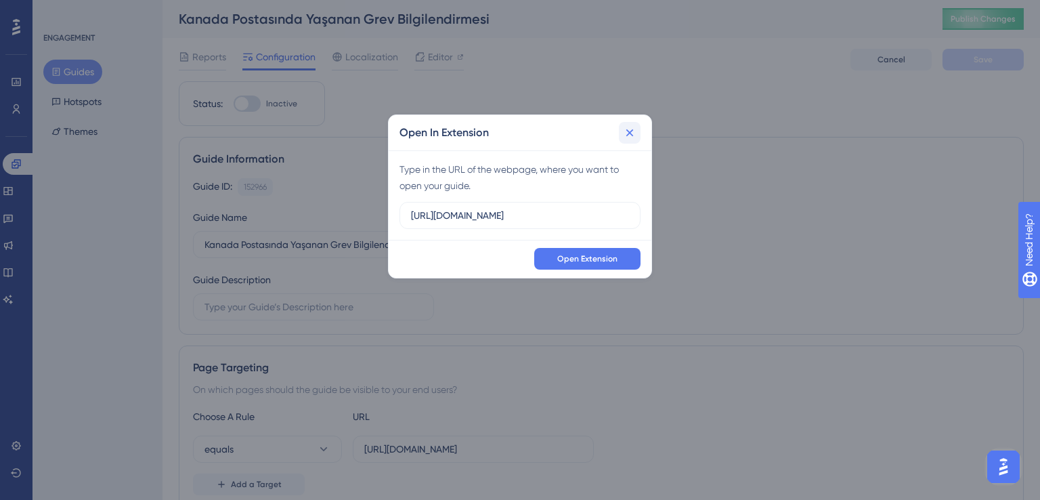
click at [628, 133] on icon at bounding box center [630, 133] width 14 height 14
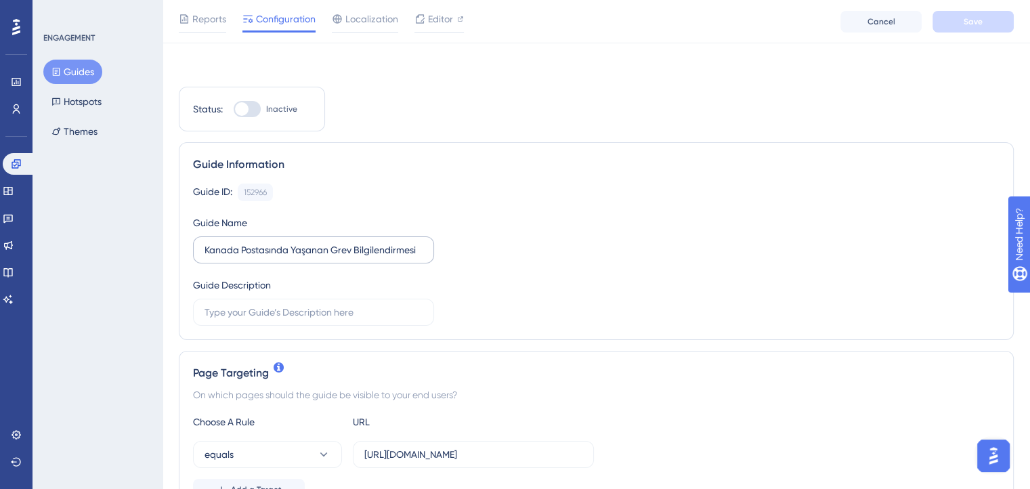
scroll to position [57, 0]
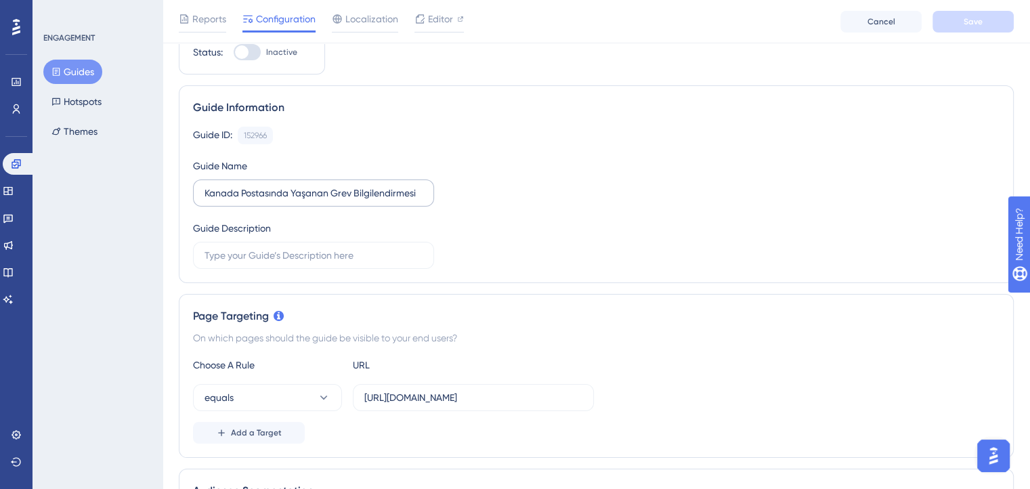
click at [351, 201] on label "Kanada Postasında Yaşanan Grev Bilgilendirmesi" at bounding box center [313, 192] width 241 height 27
click at [351, 200] on input "Kanada Postasında Yaşanan Grev Bilgilendirmesi" at bounding box center [313, 193] width 218 height 15
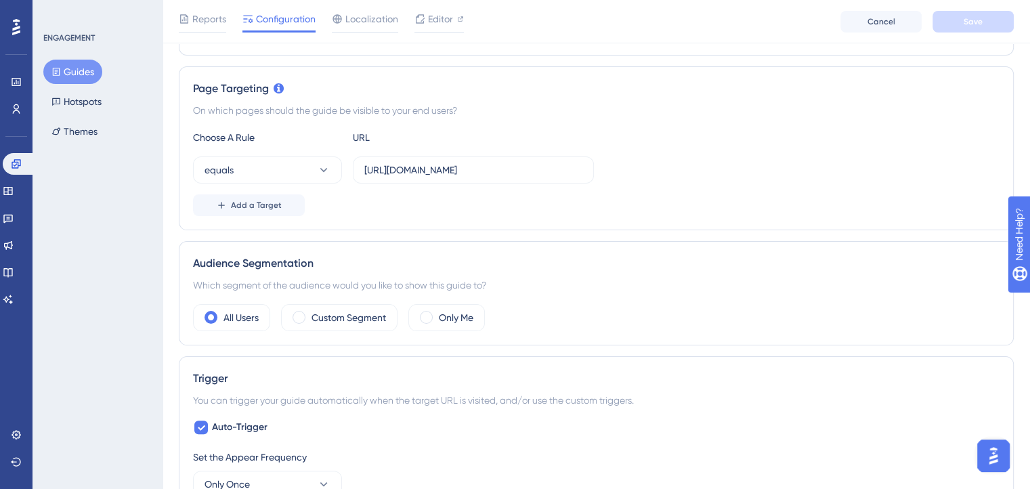
scroll to position [371, 0]
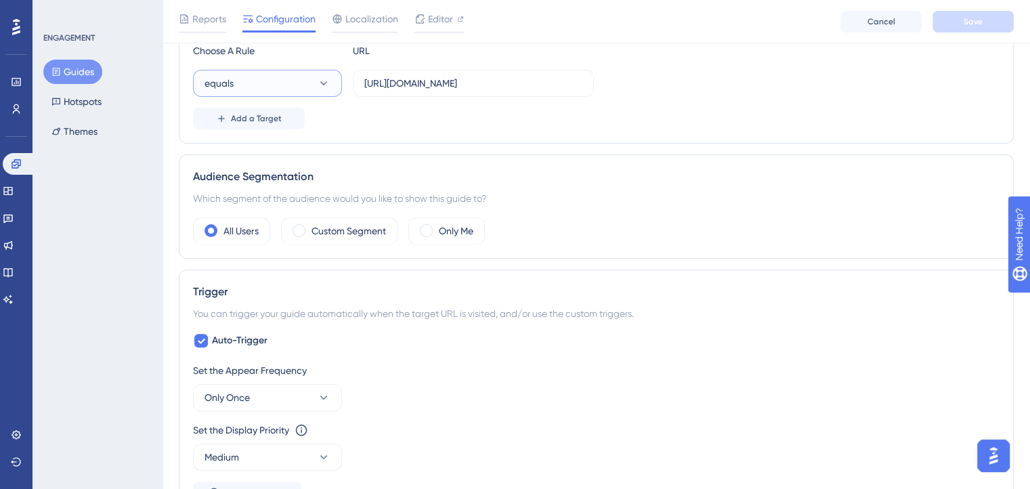
click at [308, 90] on button "equals" at bounding box center [267, 83] width 149 height 27
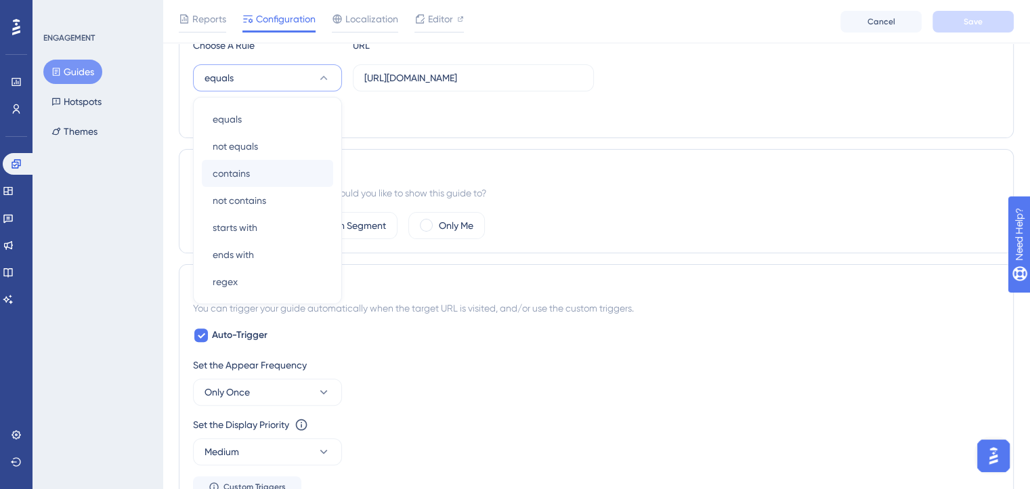
scroll to position [376, 0]
click at [255, 175] on div "contains contains" at bounding box center [268, 173] width 110 height 27
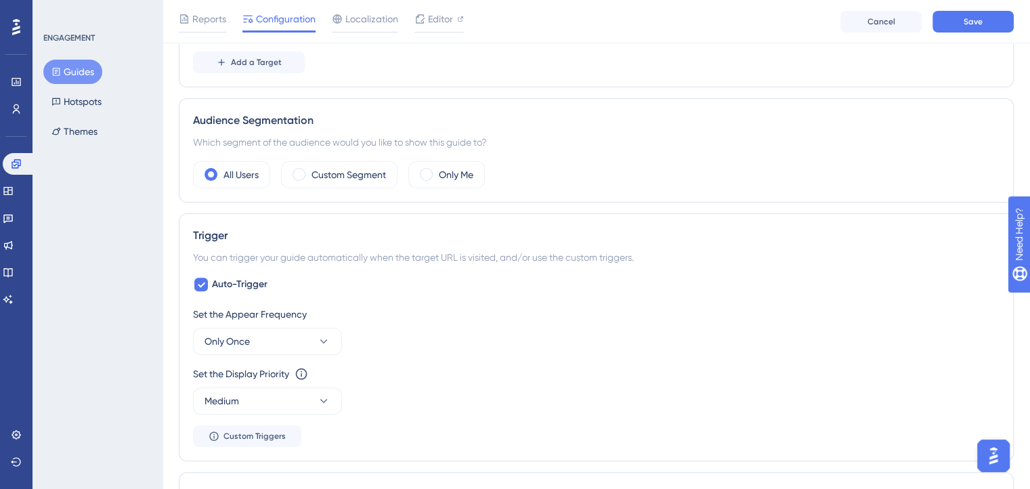
scroll to position [429, 0]
click at [301, 179] on div "Custom Segment" at bounding box center [339, 172] width 116 height 27
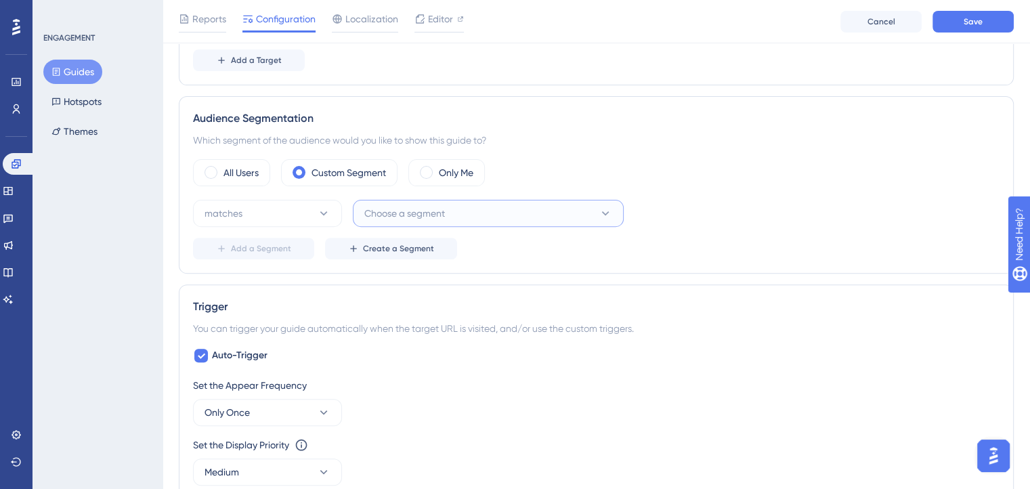
click at [370, 211] on span "Choose a segment" at bounding box center [404, 213] width 81 height 16
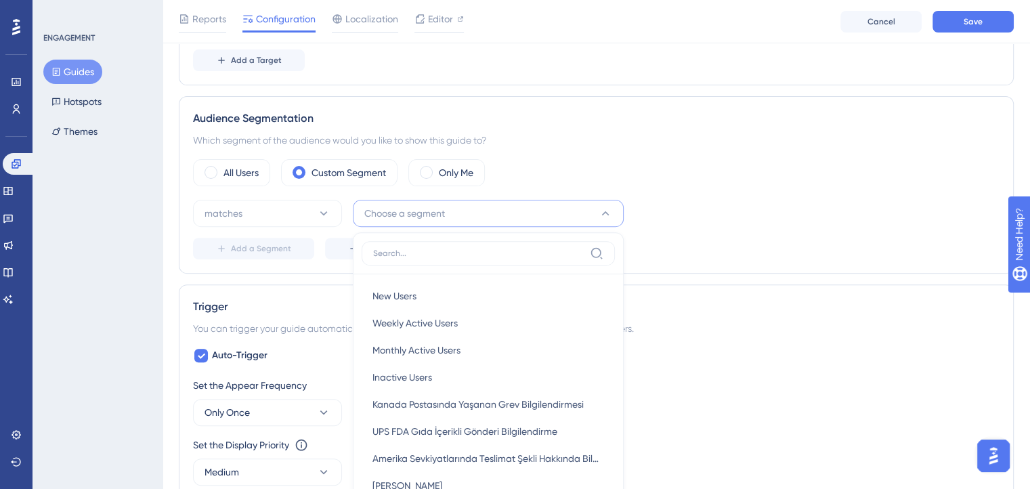
scroll to position [549, 0]
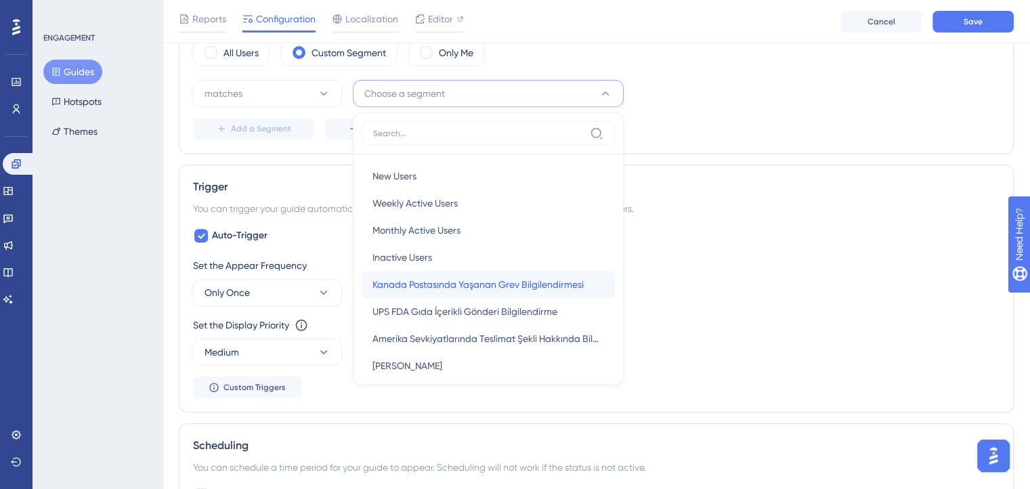
click at [395, 292] on div "Kanada Postasında Yaşanan Grev Bilgilendirmesi Kanada Postasında Yaşanan Grev B…" at bounding box center [488, 284] width 232 height 27
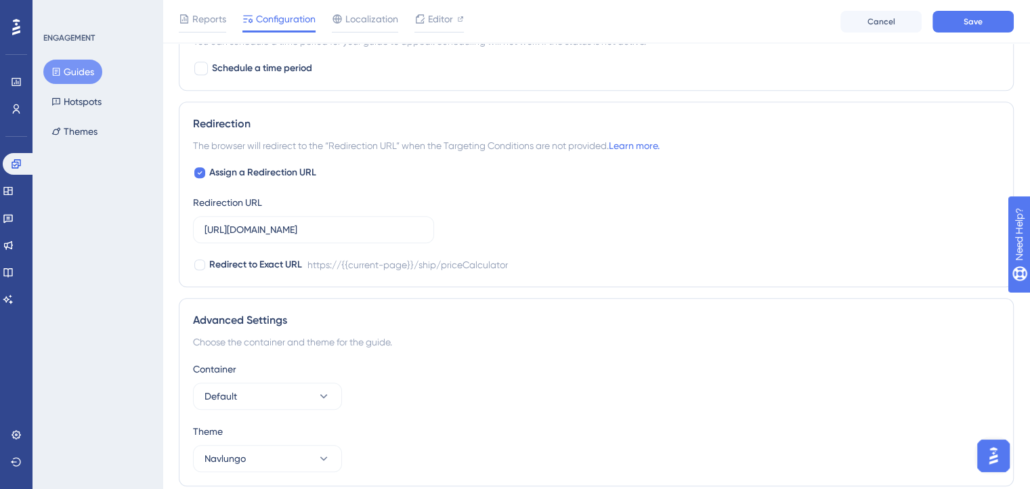
scroll to position [1024, 0]
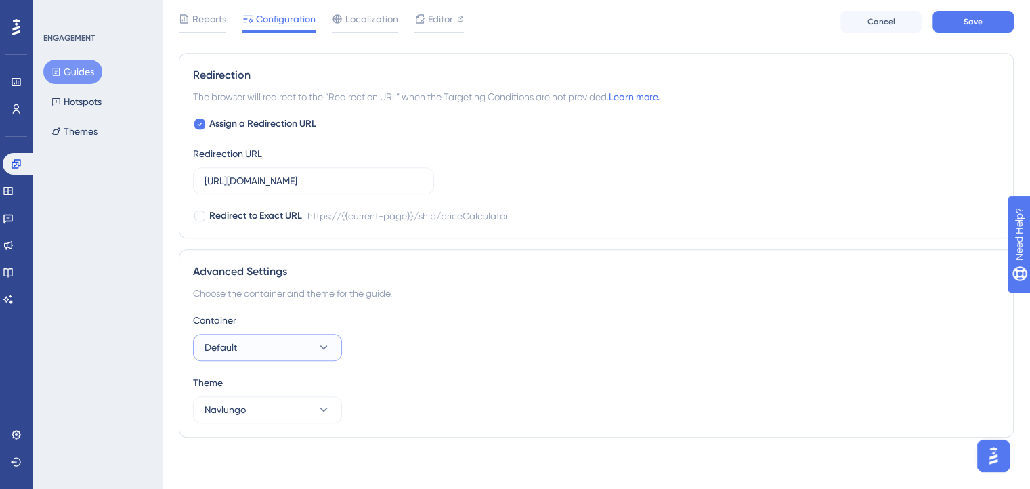
click at [271, 355] on button "Default" at bounding box center [267, 347] width 149 height 27
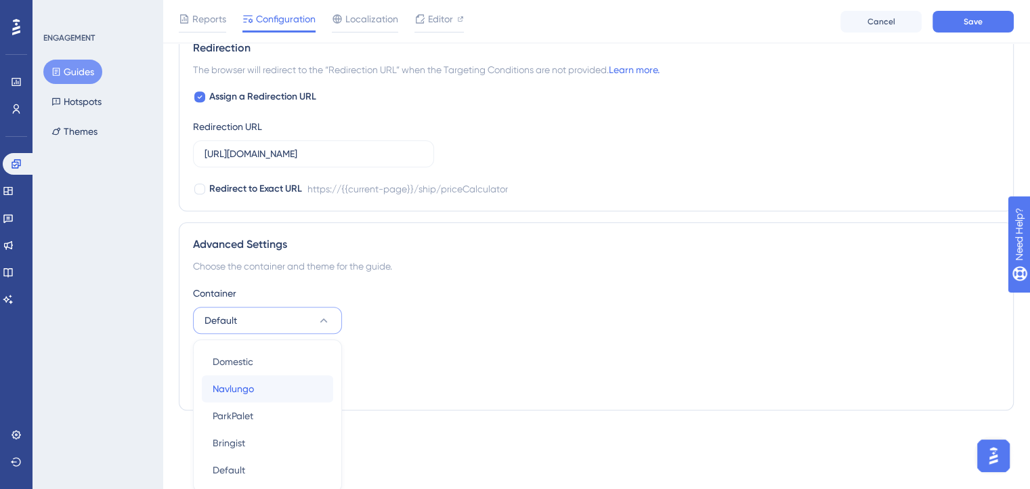
click at [236, 391] on span "Navlungo" at bounding box center [233, 388] width 41 height 16
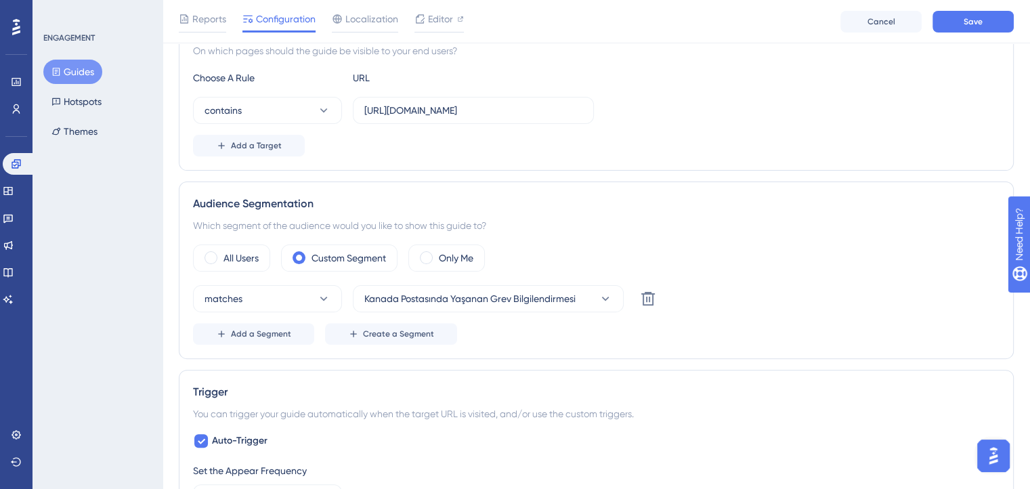
scroll to position [0, 0]
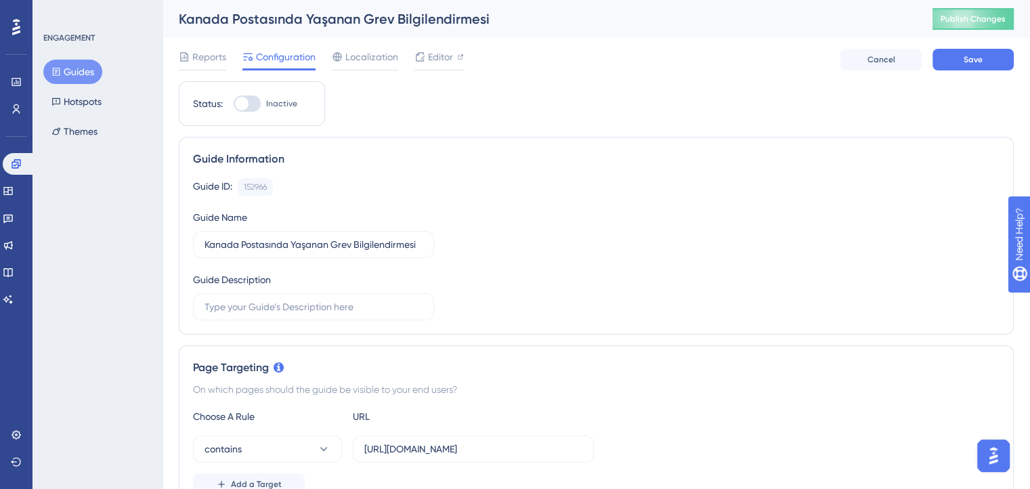
click at [249, 98] on div at bounding box center [247, 103] width 27 height 16
click at [234, 104] on input "Inactive" at bounding box center [233, 104] width 1 height 1
checkbox input "true"
click at [979, 62] on span "Save" at bounding box center [972, 59] width 19 height 11
click at [970, 25] on button "Publish Changes" at bounding box center [972, 19] width 81 height 22
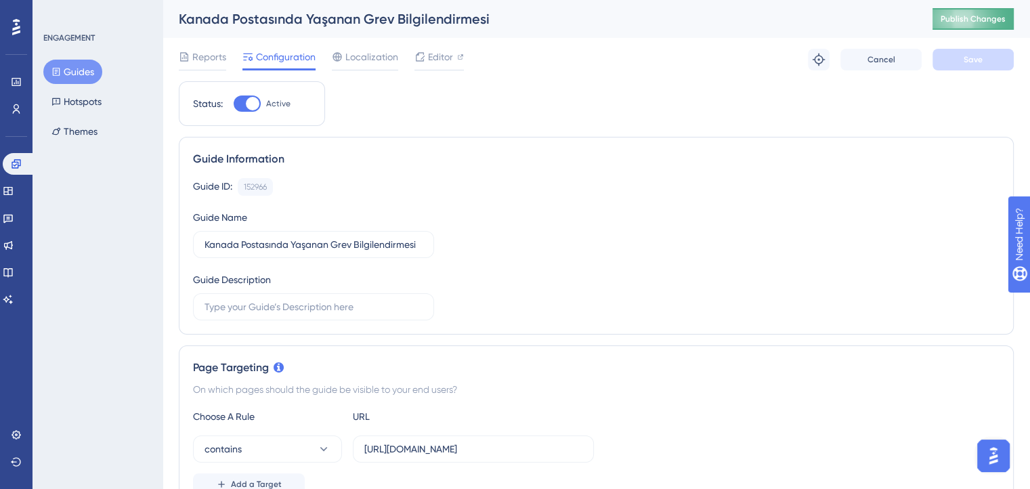
click at [943, 21] on button "Publish Changes" at bounding box center [972, 19] width 81 height 22
